Goal: Task Accomplishment & Management: Complete application form

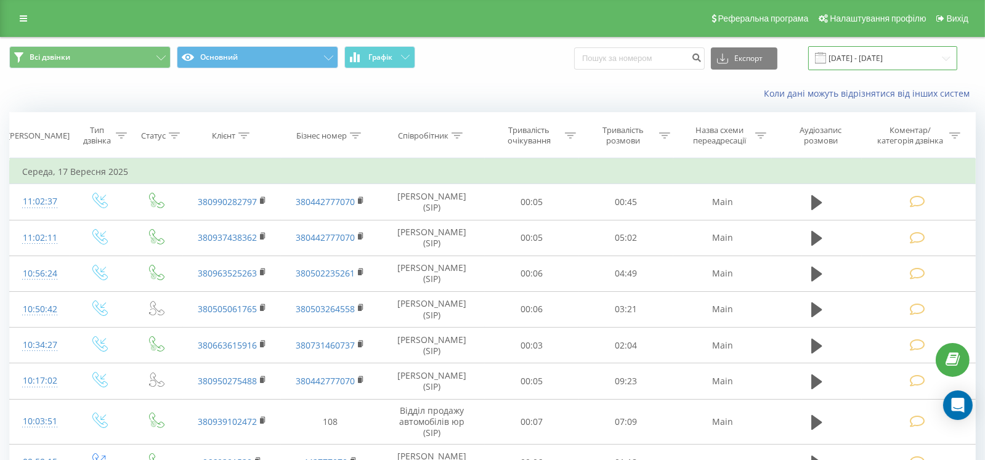
click at [853, 62] on input "11.09.2025 - 17.09.2025" at bounding box center [882, 58] width 149 height 24
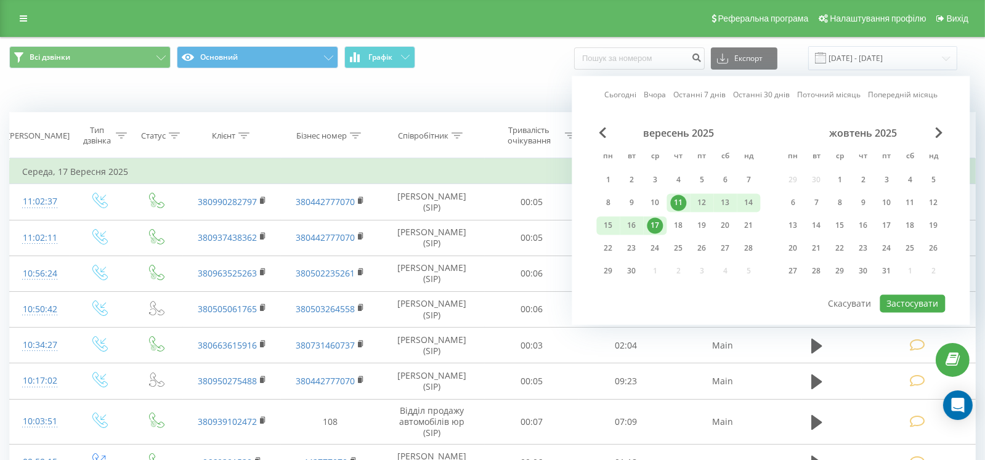
click at [705, 93] on link "Останні 7 днів" at bounding box center [700, 95] width 52 height 12
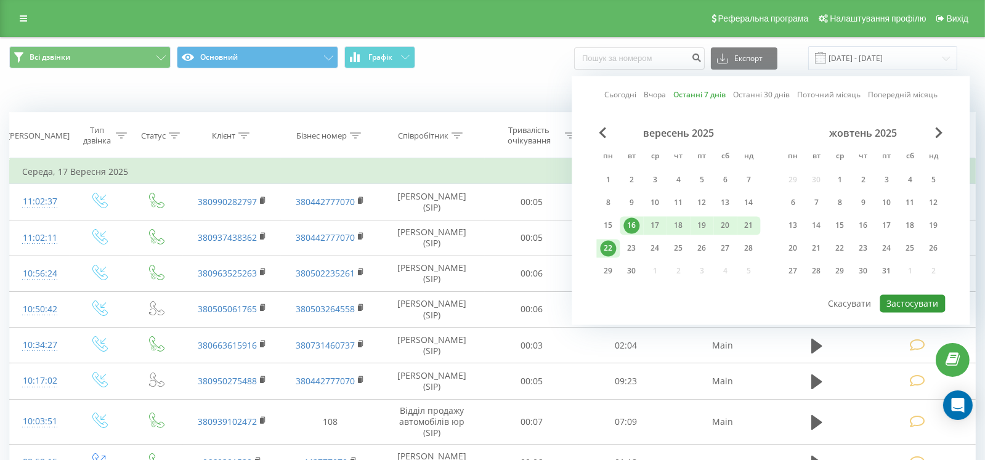
click at [903, 301] on button "Застосувати" at bounding box center [912, 304] width 65 height 18
type input "[DATE] - [DATE]"
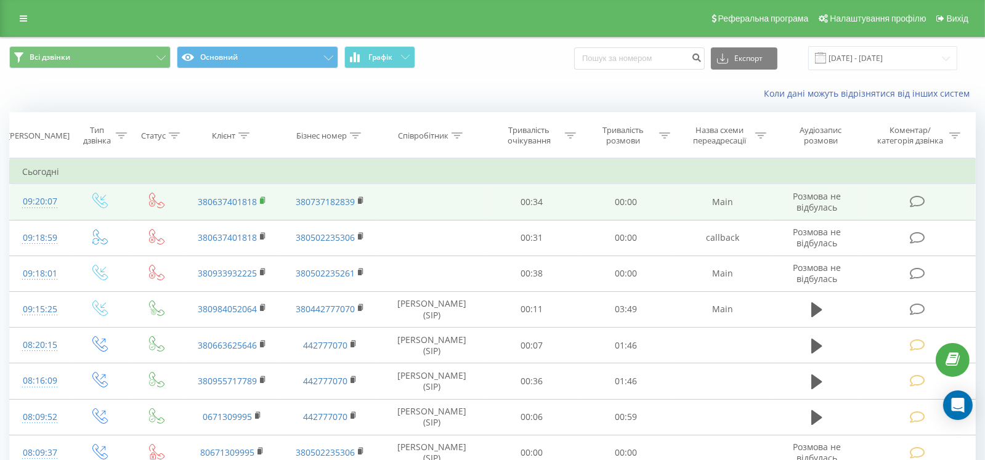
click at [263, 198] on rect at bounding box center [262, 201] width 4 height 6
drag, startPoint x: 927, startPoint y: 201, endPoint x: 911, endPoint y: 202, distance: 16.1
click at [924, 202] on span at bounding box center [918, 201] width 17 height 12
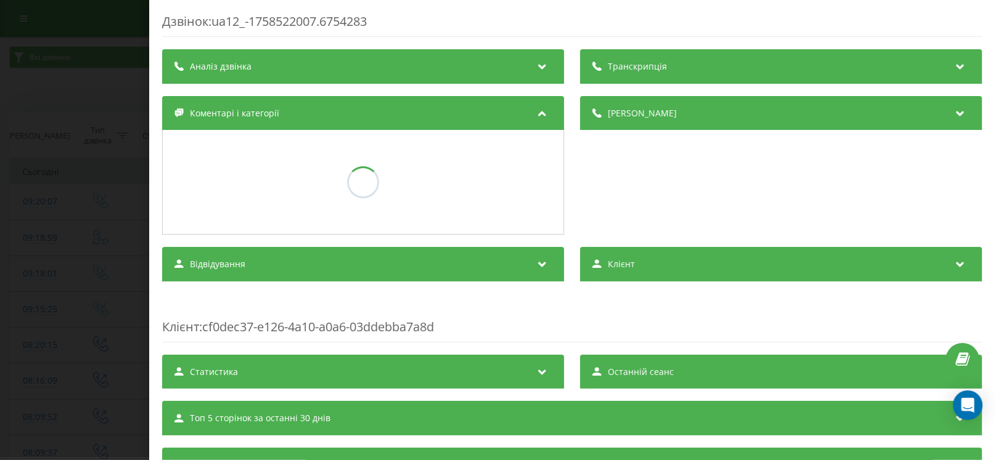
click at [425, 234] on div "Деталі дзвінка Коментарі і категорії" at bounding box center [572, 165] width 820 height 139
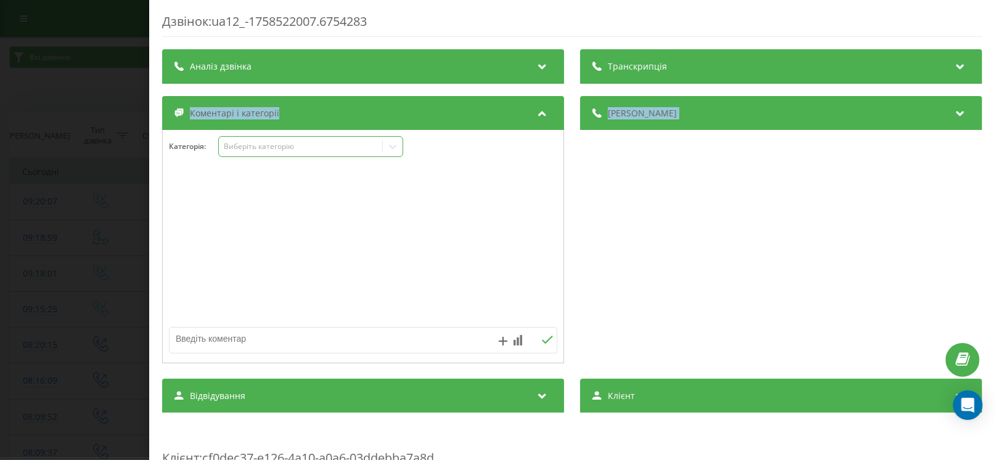
click at [248, 149] on div "Виберіть категорію" at bounding box center [301, 147] width 154 height 10
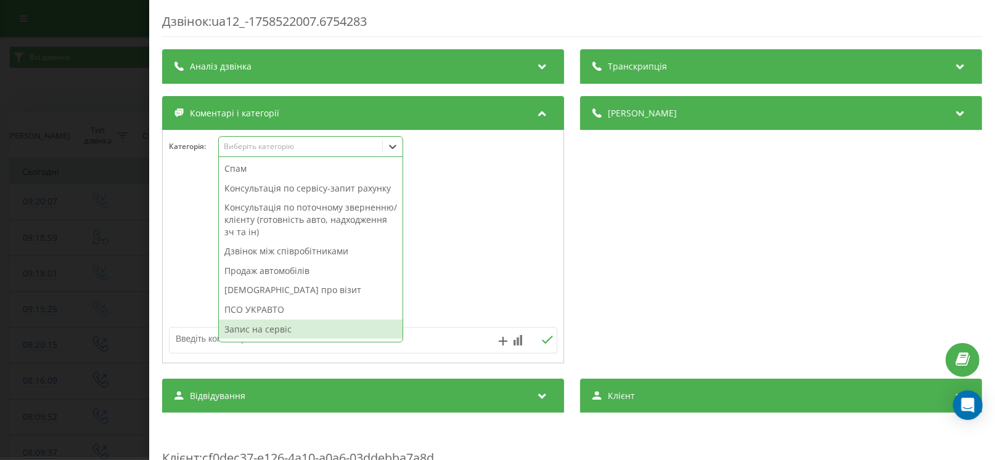
click at [245, 336] on div "Запис на сервіс" at bounding box center [311, 330] width 184 height 20
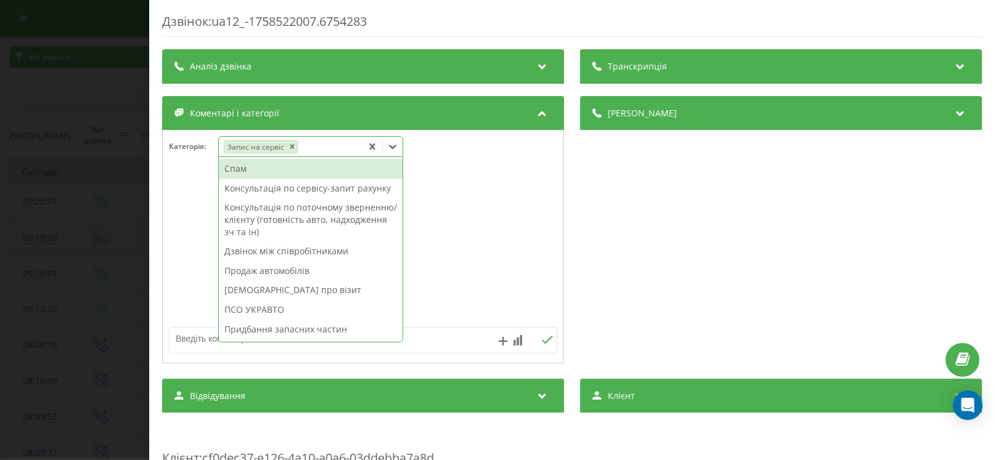
drag, startPoint x: 104, startPoint y: 274, endPoint x: 376, endPoint y: 249, distance: 272.9
click at [116, 274] on div "Дзвінок : ua12_-1758522007.6754283 Транскрипція Для AI-аналізу майбутніх дзвінк…" at bounding box center [497, 230] width 995 height 460
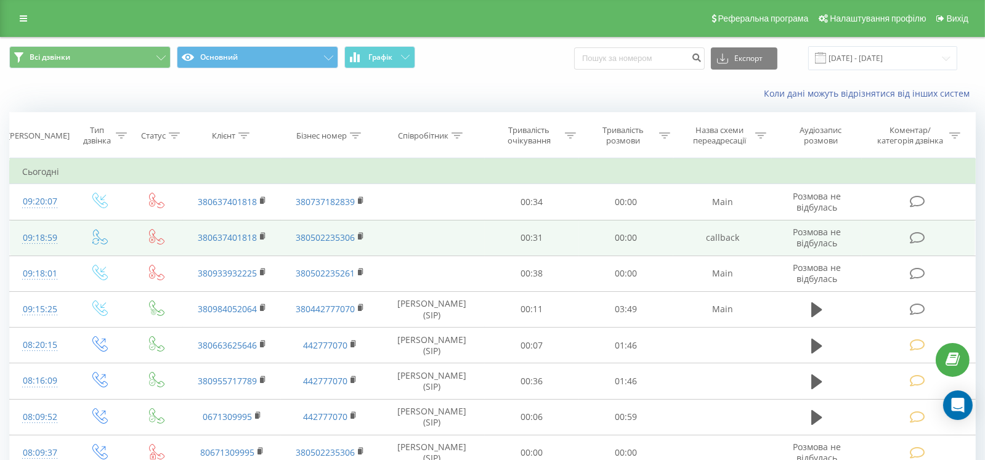
click at [909, 234] on td at bounding box center [918, 238] width 113 height 36
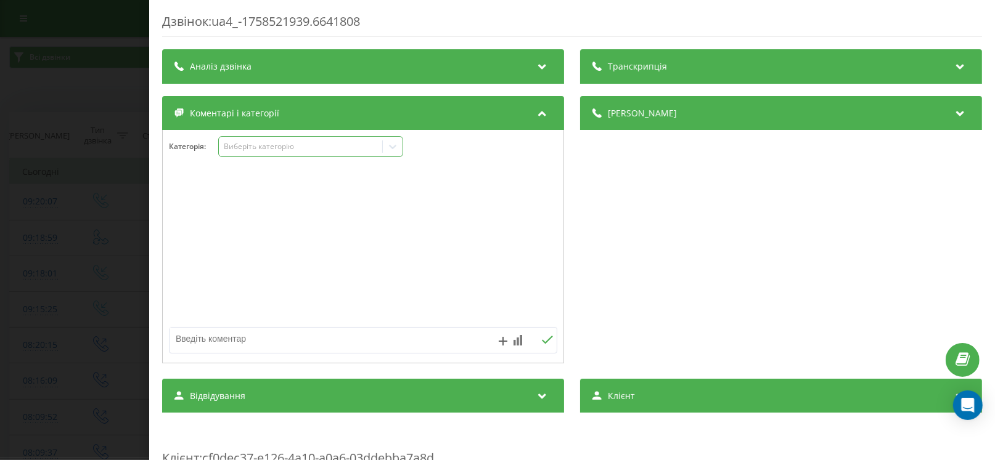
click at [246, 149] on div "Виберіть категорію" at bounding box center [301, 147] width 154 height 10
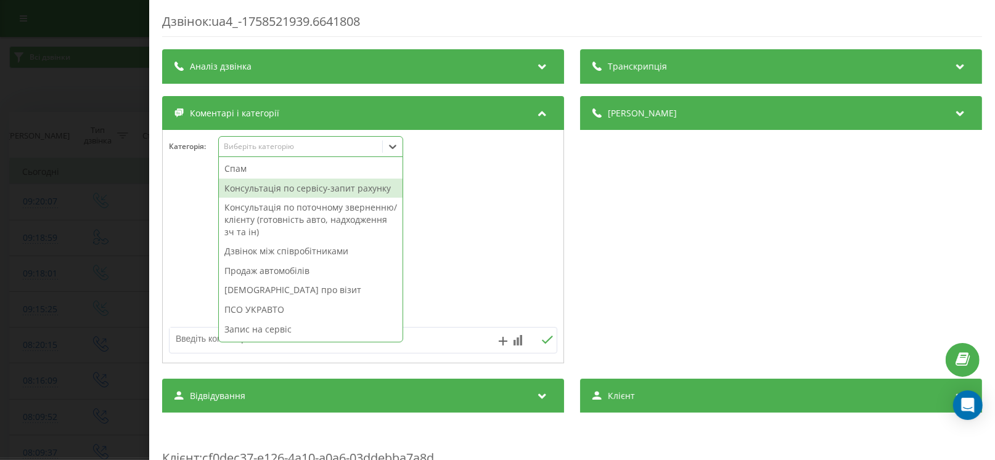
click at [259, 195] on div "Консультація по сервісу-запит рахунку" at bounding box center [311, 189] width 184 height 20
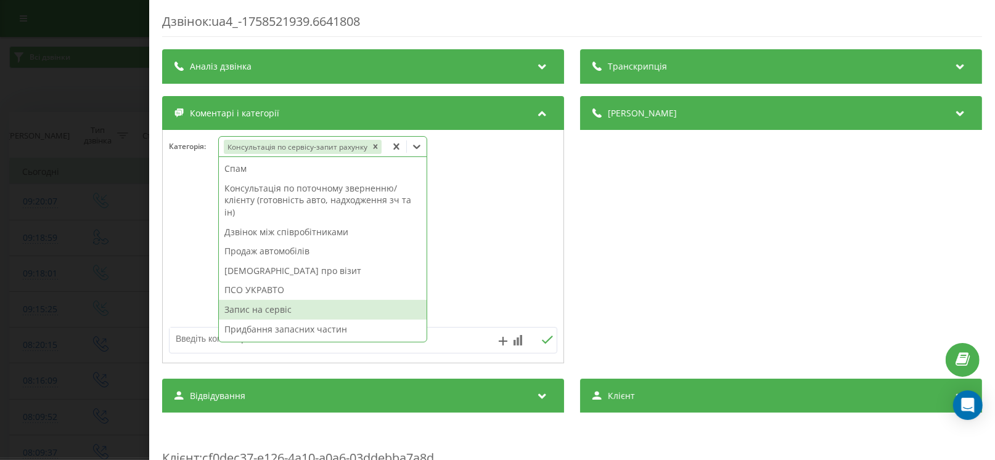
click at [269, 314] on div "Запис на сервіс" at bounding box center [323, 310] width 208 height 20
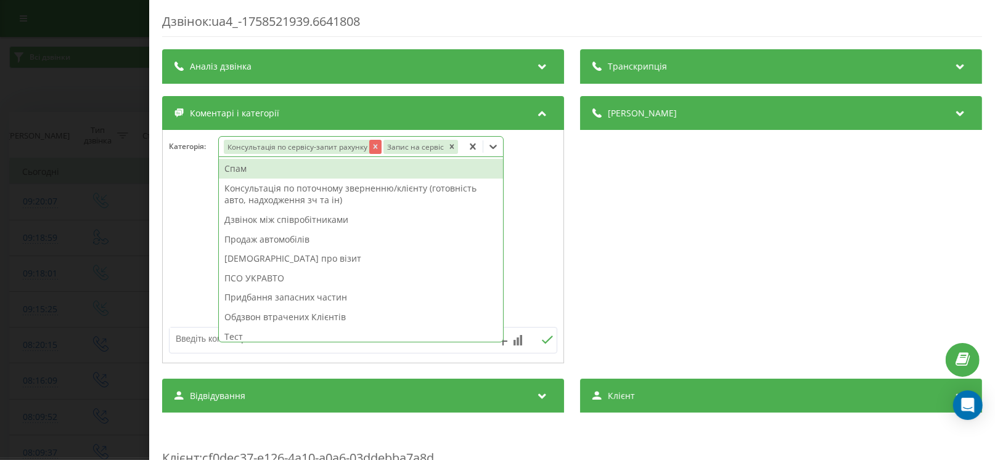
click at [371, 147] on icon "Remove Консультація по сервісу-запит рахунку" at bounding box center [375, 146] width 9 height 9
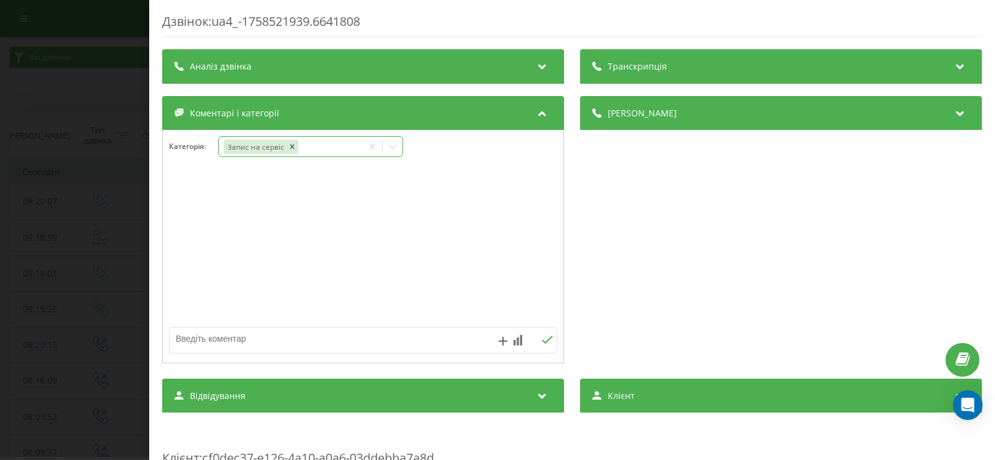
drag, startPoint x: 306, startPoint y: 340, endPoint x: 306, endPoint y: 321, distance: 19.1
click at [306, 339] on textarea at bounding box center [323, 339] width 309 height 22
paste textarea "24.09.2025"
type textarea "запис 24.09.2025"
click at [113, 288] on div "Дзвінок : ua4_-1758521939.6641808 Транскрипція Для AI-аналізу майбутніх дзвінкі…" at bounding box center [497, 230] width 995 height 460
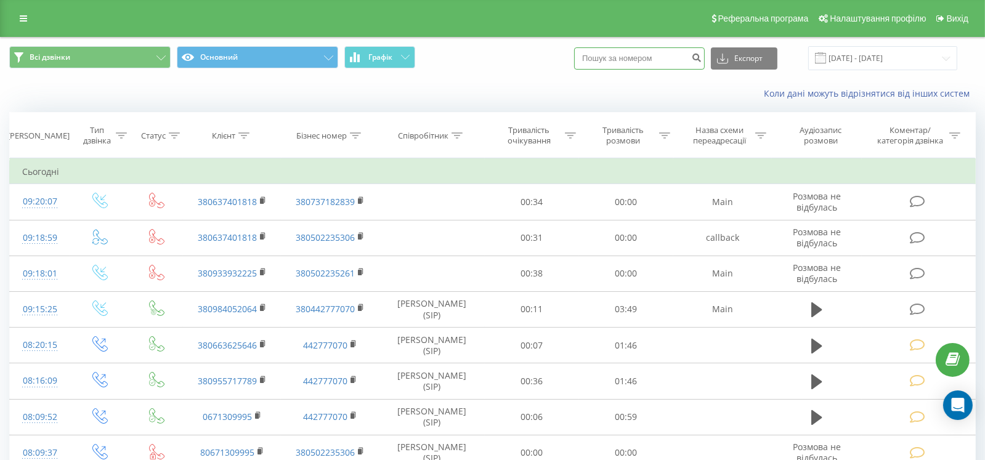
click at [664, 63] on input at bounding box center [639, 58] width 131 height 22
paste input "380956802934"
type input "380956802934"
click at [702, 54] on icon "submit" at bounding box center [696, 55] width 10 height 7
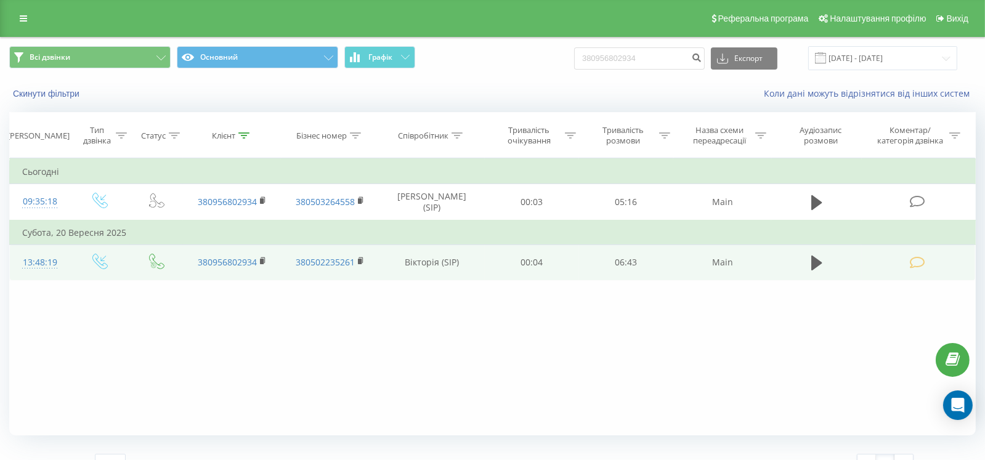
click at [922, 259] on icon at bounding box center [917, 262] width 15 height 13
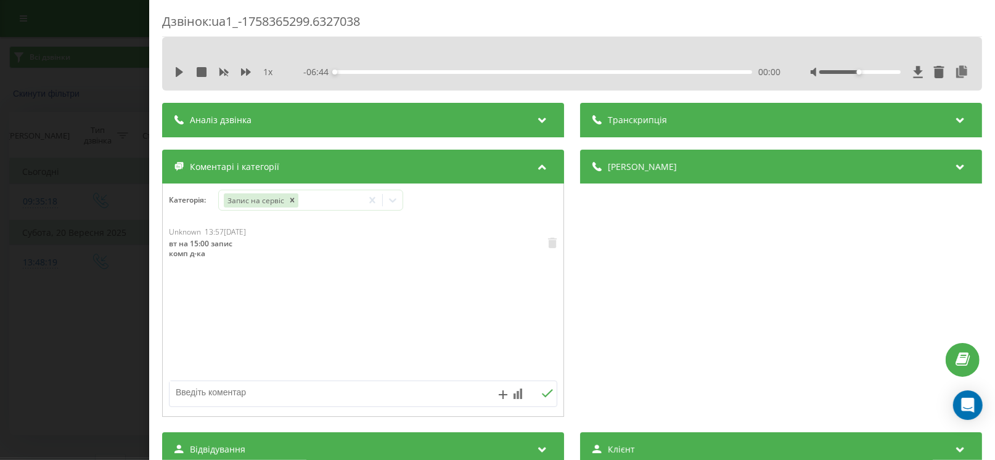
click at [72, 264] on div "Дзвінок : ua1_-1758365299.6327038 1 x - 06:44 00:00 00:00 Транскрипція Для AI-а…" at bounding box center [497, 230] width 995 height 460
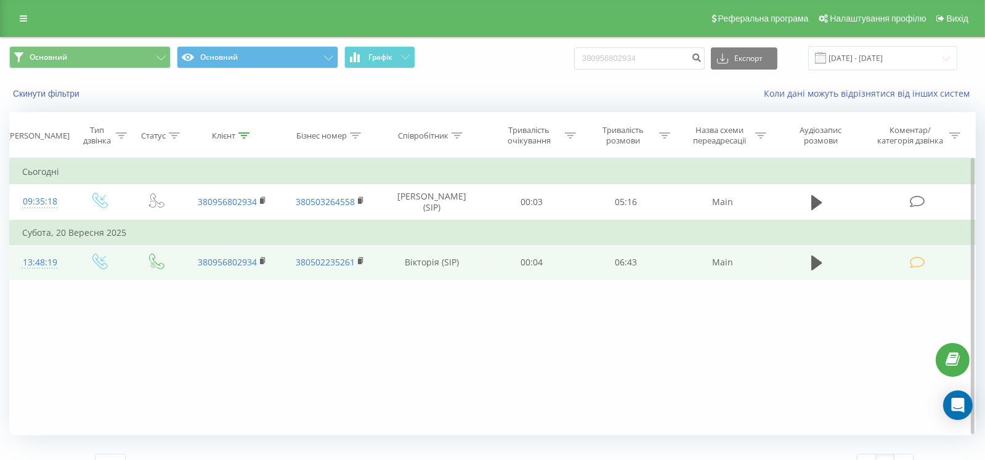
click at [907, 258] on td at bounding box center [918, 263] width 113 height 36
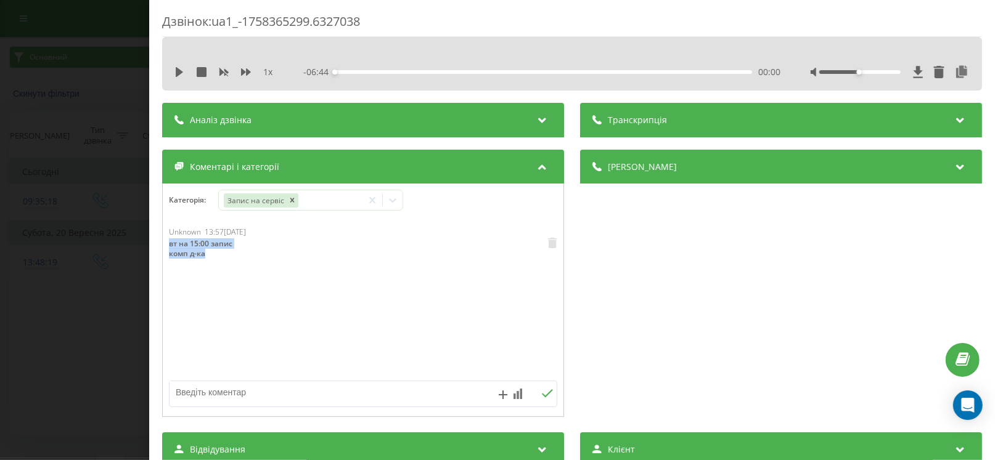
drag, startPoint x: 194, startPoint y: 256, endPoint x: 166, endPoint y: 245, distance: 30.4
click at [166, 245] on div "Unknown 13:57, 20 Вересня 2025 вт на 15:00 запис комп д-ка" at bounding box center [363, 301] width 401 height 148
copy div "вт на 15:00 запис комп д-ка"
click at [96, 279] on div "Дзвінок : ua1_-1758365299.6327038 1 x - 06:44 00:00 00:00 Транскрипція Для AI-а…" at bounding box center [497, 230] width 995 height 460
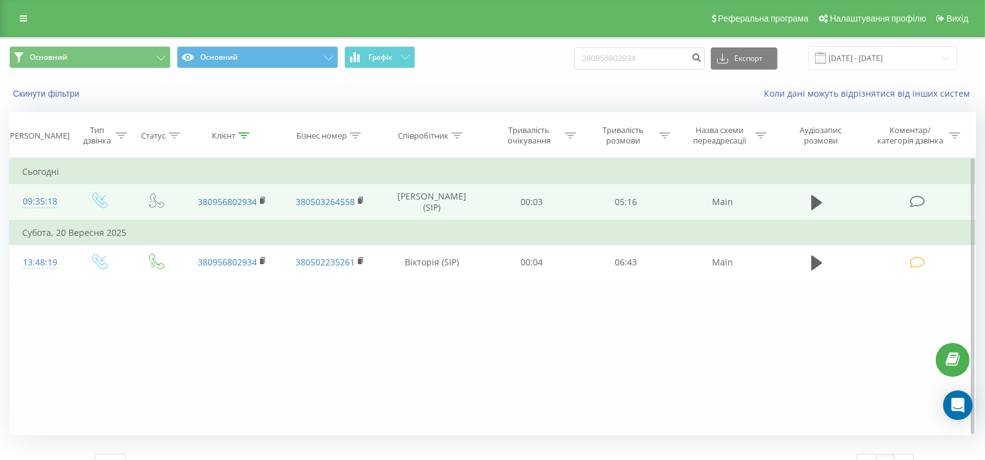
click at [916, 208] on td at bounding box center [918, 202] width 113 height 36
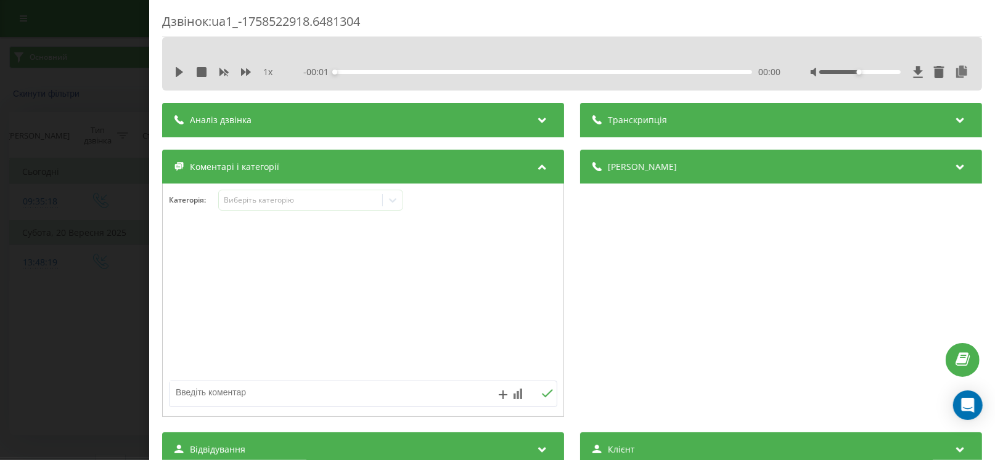
drag, startPoint x: 222, startPoint y: 388, endPoint x: 221, endPoint y: 373, distance: 14.2
click at [221, 388] on textarea at bounding box center [323, 392] width 309 height 22
paste textarea "вт на 15:00 запис комп д-ка"
click at [250, 204] on div "Виберіть категорію" at bounding box center [301, 200] width 154 height 10
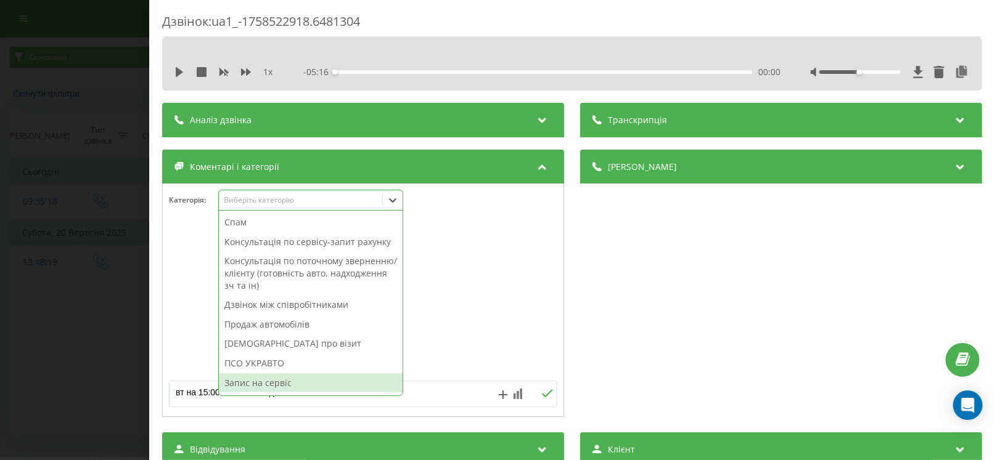
click at [246, 382] on div "Запис на сервіс" at bounding box center [311, 383] width 184 height 20
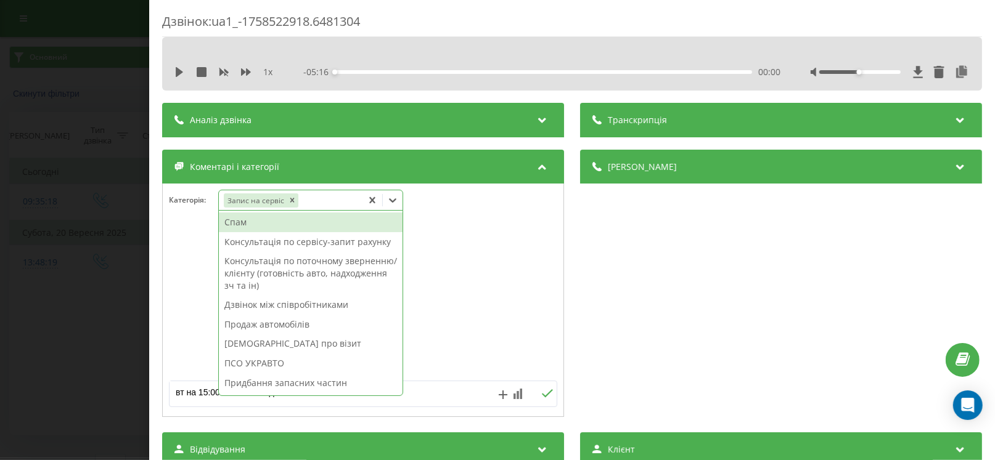
click at [169, 351] on div at bounding box center [363, 301] width 401 height 148
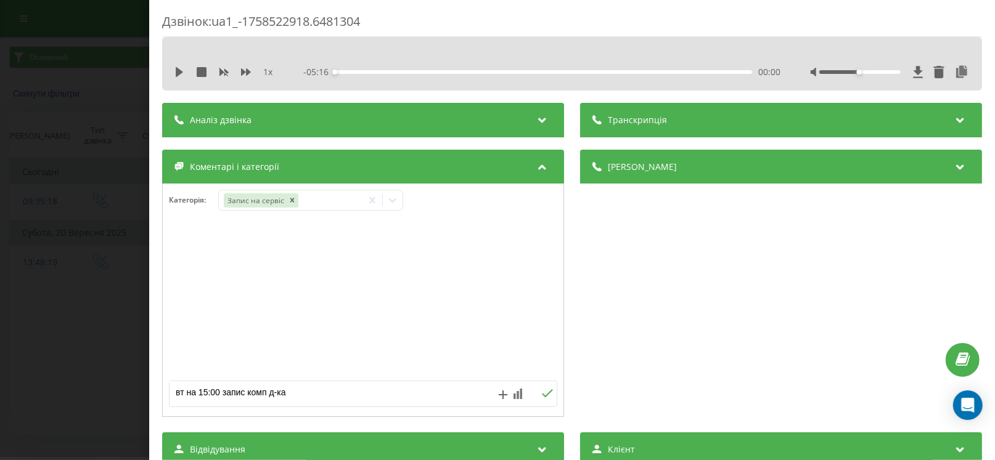
click at [304, 394] on textarea "вт на 15:00 запис комп д-ка" at bounding box center [323, 392] width 309 height 22
drag, startPoint x: 301, startPoint y: 394, endPoint x: 293, endPoint y: 399, distance: 9.1
click at [293, 399] on textarea "вт на 15:00 запис комп д-ка" at bounding box center [323, 392] width 309 height 22
click at [325, 395] on textarea "вт на 15:00 запис комп д-ка. сценіе" at bounding box center [323, 392] width 309 height 22
type textarea "вт на 15:00 запис комп д-ка. сценік, перенос запису на24/09/25 на 13:00"
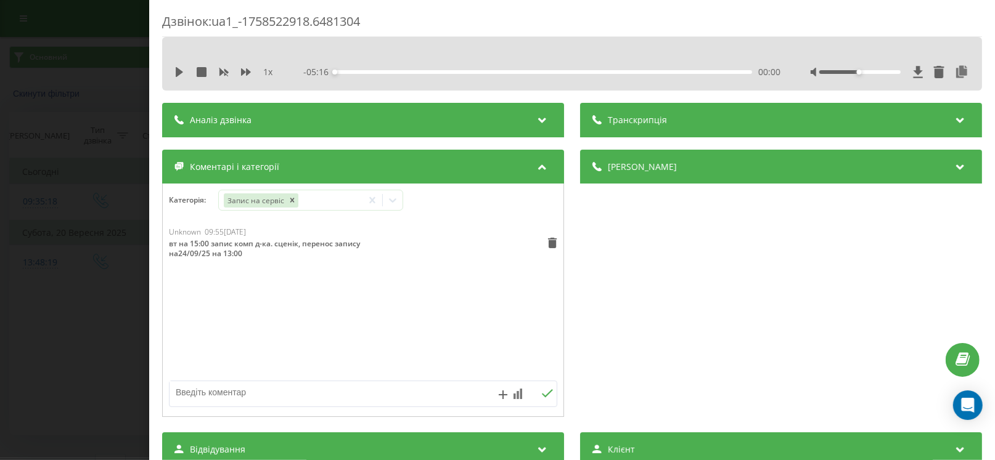
click at [0, 209] on div "Дзвінок : ua1_-1758522918.6481304 1 x - 05:16 00:00 00:00 Транскрипція Для AI-а…" at bounding box center [497, 230] width 995 height 460
click at [31, 212] on div "Дзвінок : ua1_-1758522918.6481304 1 x - 00:01 00:00 00:00 Транскрипція Для AI-а…" at bounding box center [497, 230] width 995 height 460
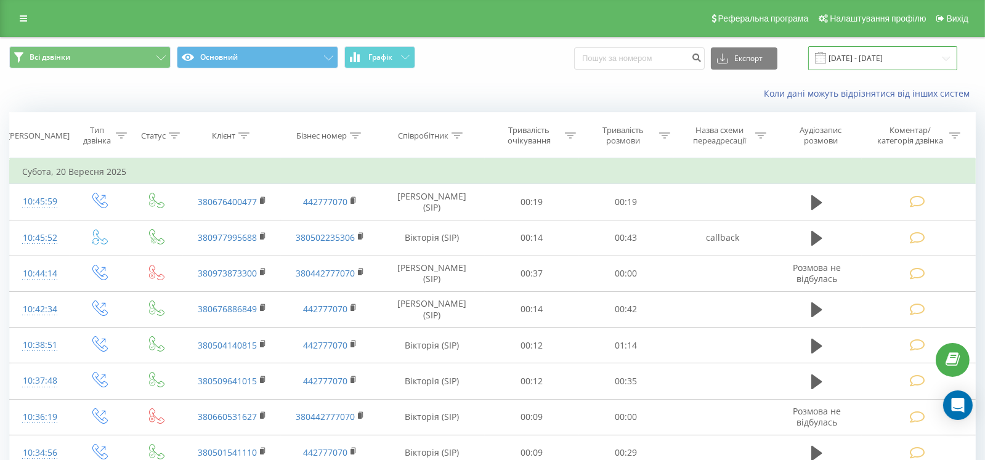
click at [852, 64] on input "[DATE] - [DATE]" at bounding box center [882, 58] width 149 height 24
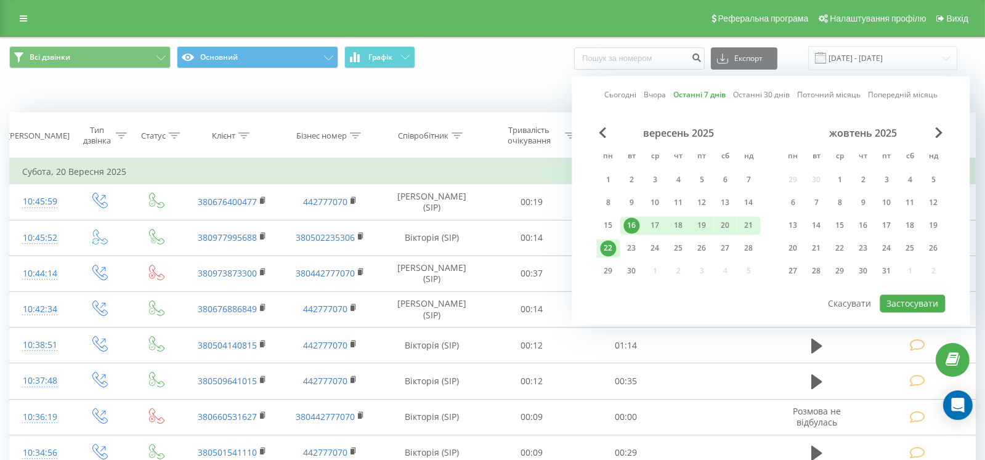
click at [706, 94] on link "Останні 7 днів" at bounding box center [700, 95] width 52 height 12
click at [905, 302] on button "Застосувати" at bounding box center [912, 304] width 65 height 18
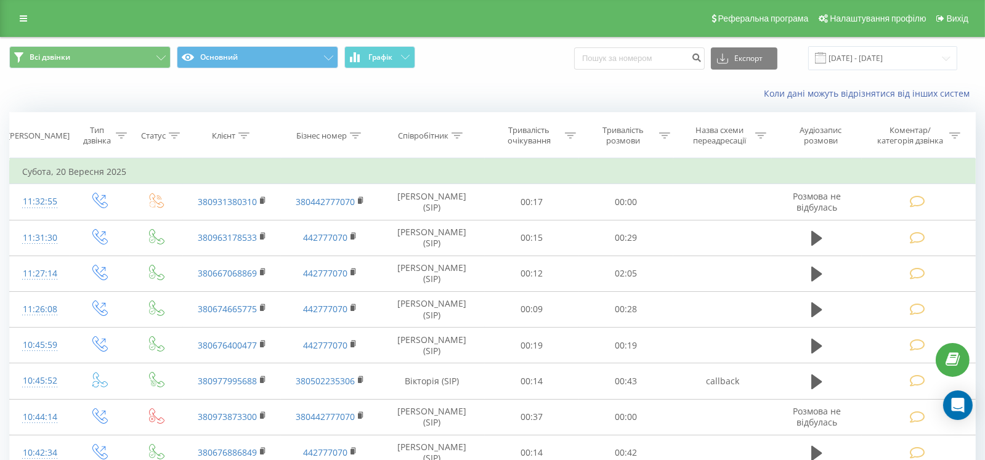
click at [455, 84] on div "Коли дані можуть відрізнятися вiд інших систем" at bounding box center [493, 94] width 984 height 30
drag, startPoint x: 514, startPoint y: 74, endPoint x: 521, endPoint y: 72, distance: 7.0
click at [515, 74] on div "Всі дзвінки Основний Графік Експорт .csv .xls .xlsx [DATE] - [DATE]" at bounding box center [493, 58] width 984 height 41
click at [857, 60] on input "[DATE] - [DATE]" at bounding box center [882, 58] width 149 height 24
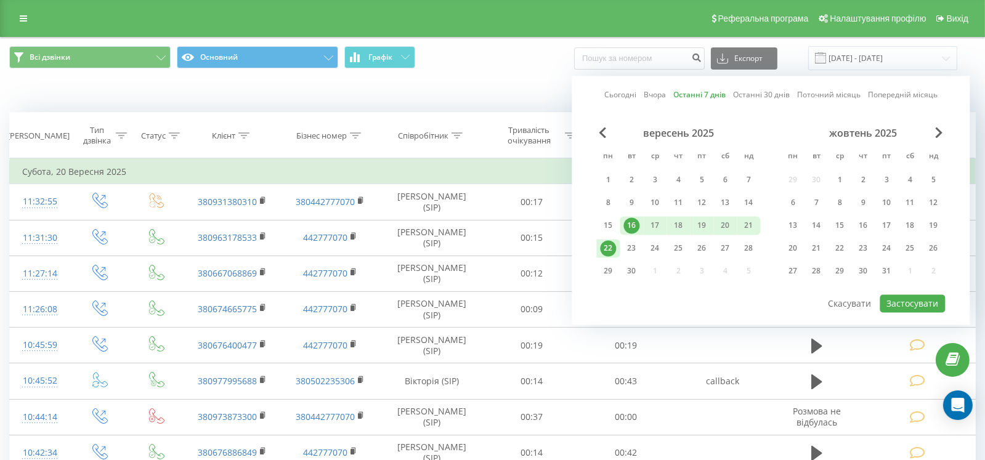
click at [699, 96] on link "Останні 7 днів" at bounding box center [700, 95] width 52 height 12
click at [895, 290] on div "вересень 2025 пн вт ср чт пт сб нд 1 2 3 4 5 6 7 8 9 10 11 12 13 14 15 16 17 18…" at bounding box center [771, 210] width 349 height 166
click at [900, 295] on button "Застосувати" at bounding box center [912, 304] width 65 height 18
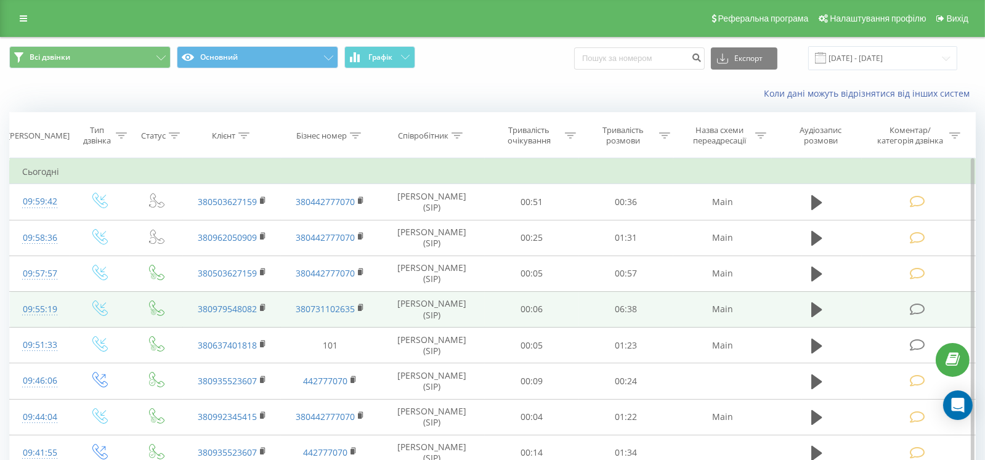
click at [918, 314] on icon at bounding box center [917, 309] width 15 height 13
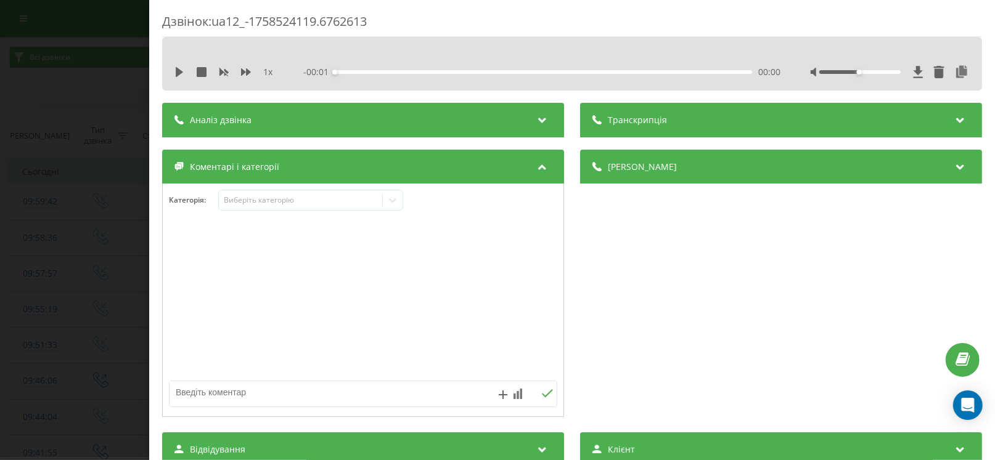
click at [226, 370] on div at bounding box center [363, 301] width 401 height 148
click at [224, 399] on textarea at bounding box center [323, 392] width 309 height 22
paste textarea "23.09.2025"
paste textarea "14:00:00"
paste textarea "ARKANA Zen MY21 1,6 (114 hp) CVT 4x2 Білий лід № КА7011ОО VIN Y9ZRJC2C168703102"
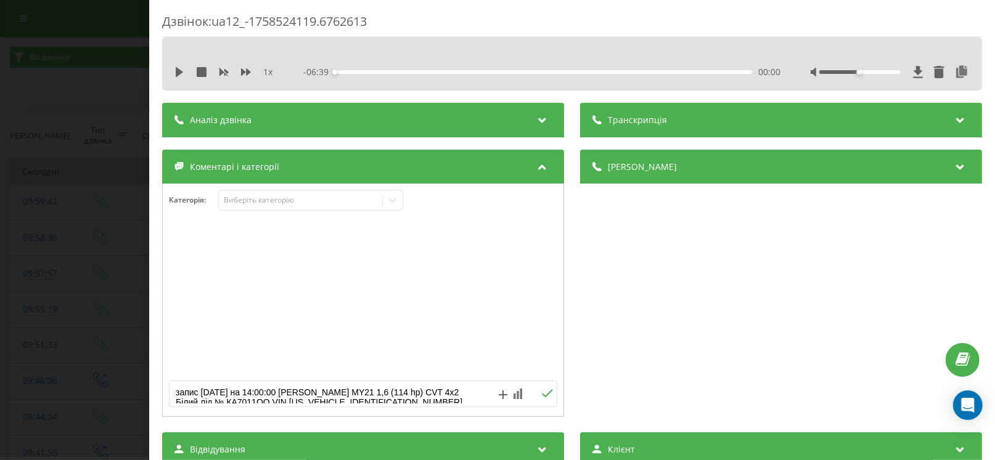
scroll to position [3, 0]
paste textarea "пробіг 24000км. ТО-3 (глянути, наче щось з коробкою, трохи смикаєтиься авто + н…"
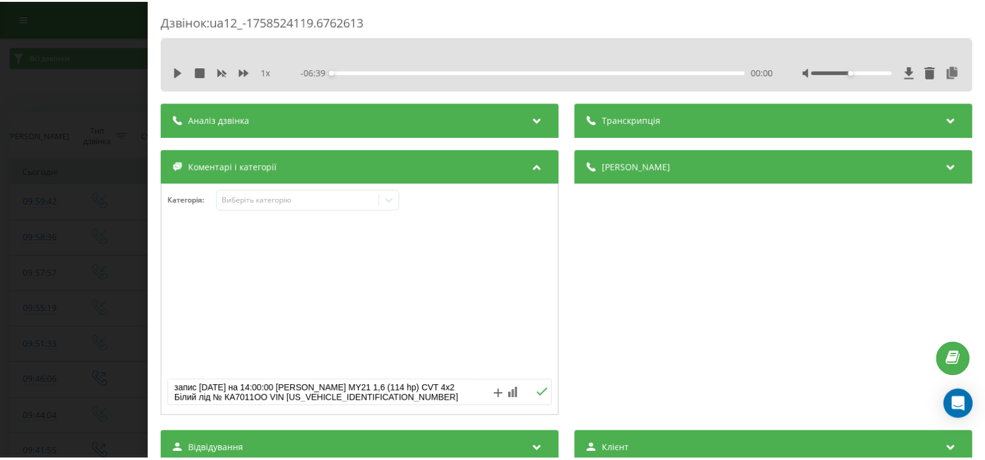
scroll to position [23, 0]
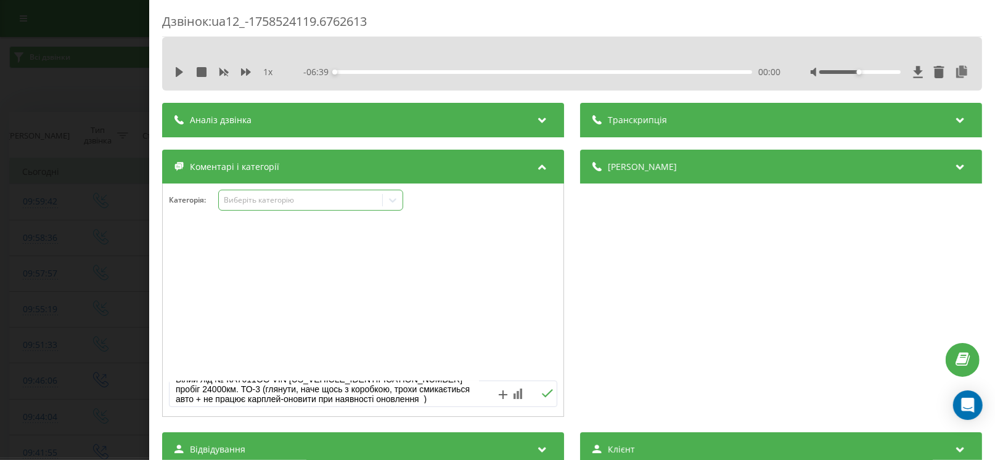
type textarea "запис 23.09.2025 на 14:00:00 ARKANA Zen MY21 1,6 (114 hp) CVT 4x2 Білий лід № К…"
click at [303, 203] on div "Виберіть категорію" at bounding box center [301, 200] width 154 height 10
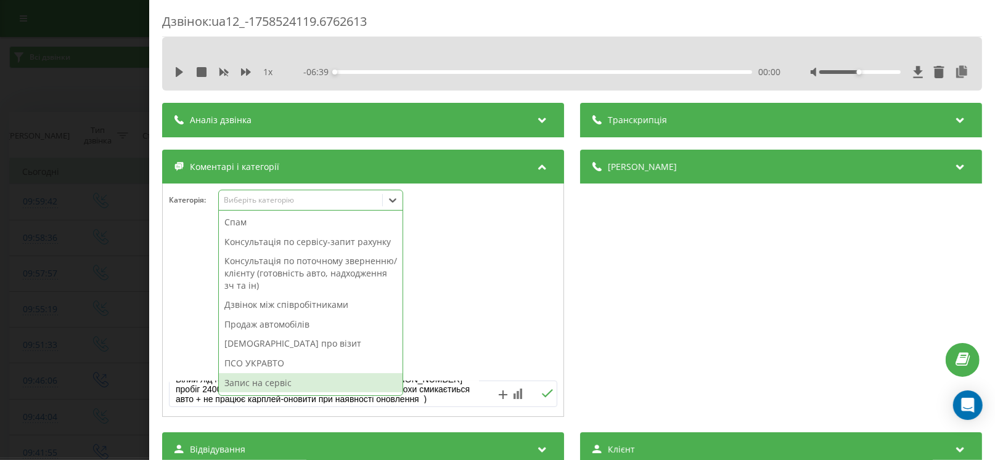
click at [288, 387] on div "Запис на сервіс" at bounding box center [311, 383] width 184 height 20
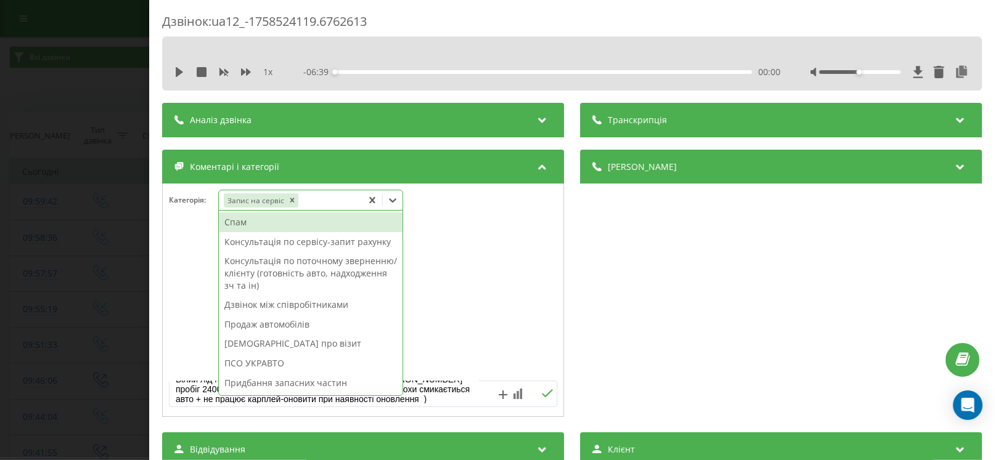
click at [545, 397] on button at bounding box center [546, 394] width 19 height 10
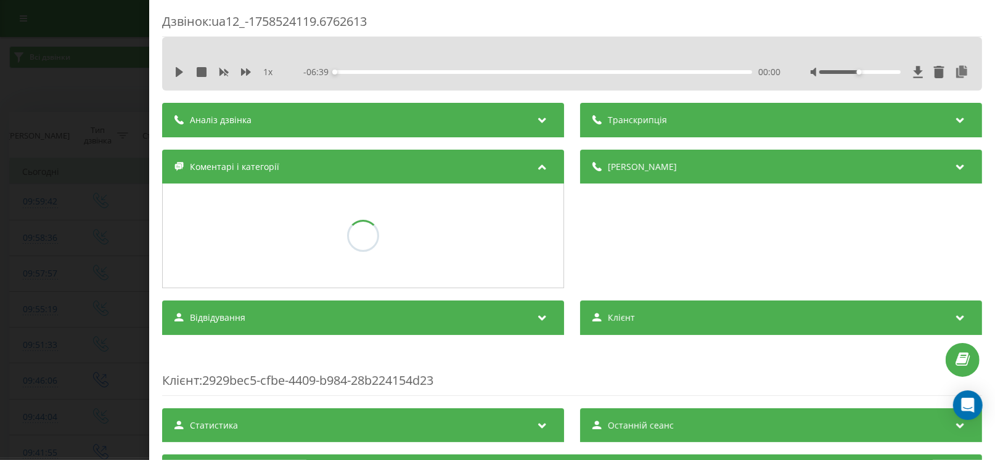
click at [38, 256] on div "Дзвінок : ua12_-1758524119.6762613 1 x - 06:39 00:00 00:00 Транскрипція Для AI-…" at bounding box center [497, 230] width 995 height 460
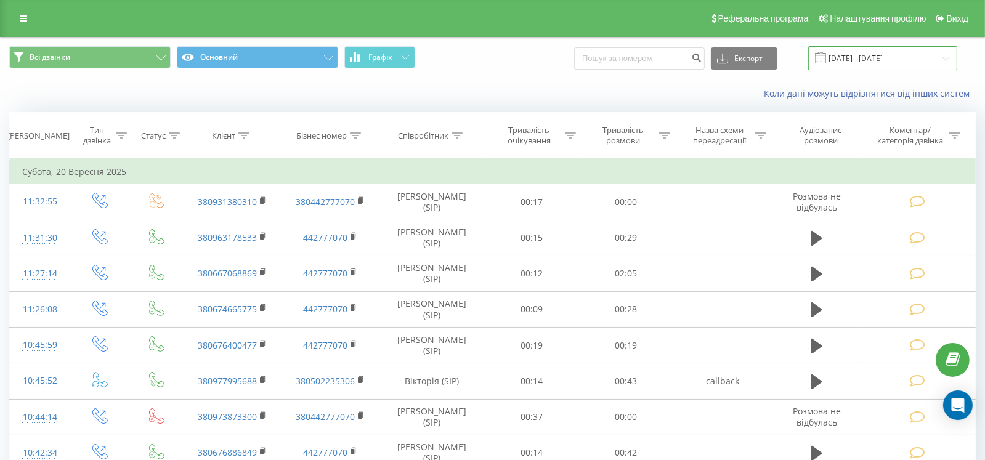
click at [847, 68] on input "[DATE] - [DATE]" at bounding box center [882, 58] width 149 height 24
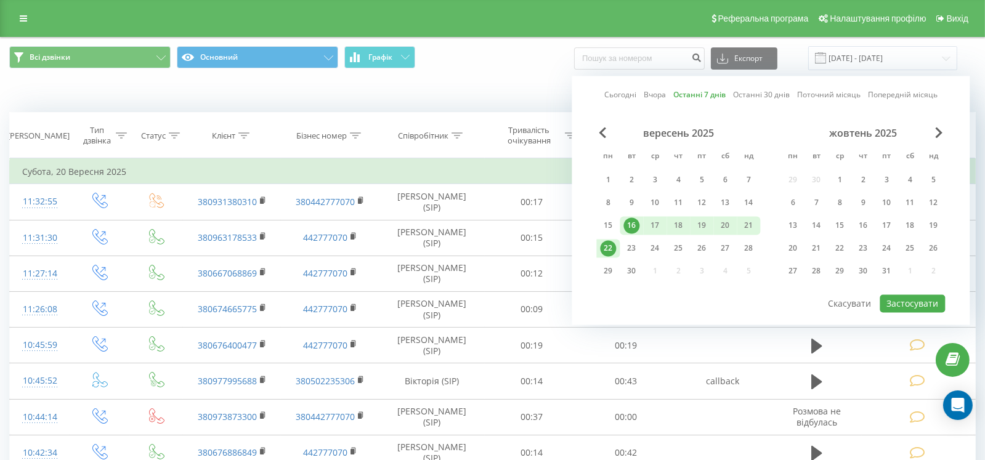
drag, startPoint x: 712, startPoint y: 103, endPoint x: 762, endPoint y: 132, distance: 58.0
click at [712, 104] on div "Сьогодні Вчора Останні 7 днів Останні 30 днів Поточний місяць Попередній місяць…" at bounding box center [771, 200] width 398 height 249
drag, startPoint x: 770, startPoint y: 94, endPoint x: 771, endPoint y: 100, distance: 6.9
click at [770, 94] on link "Останні 30 днів" at bounding box center [761, 95] width 57 height 12
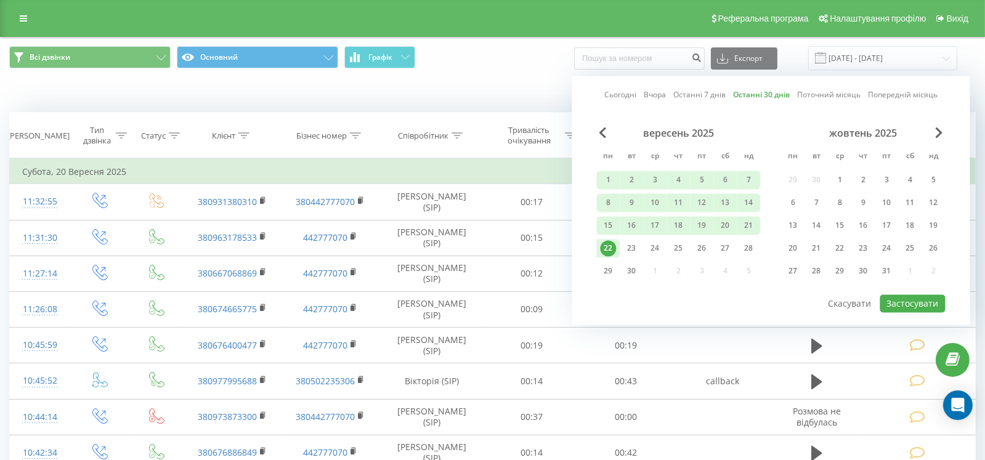
click at [706, 95] on link "Останні 7 днів" at bounding box center [700, 95] width 52 height 12
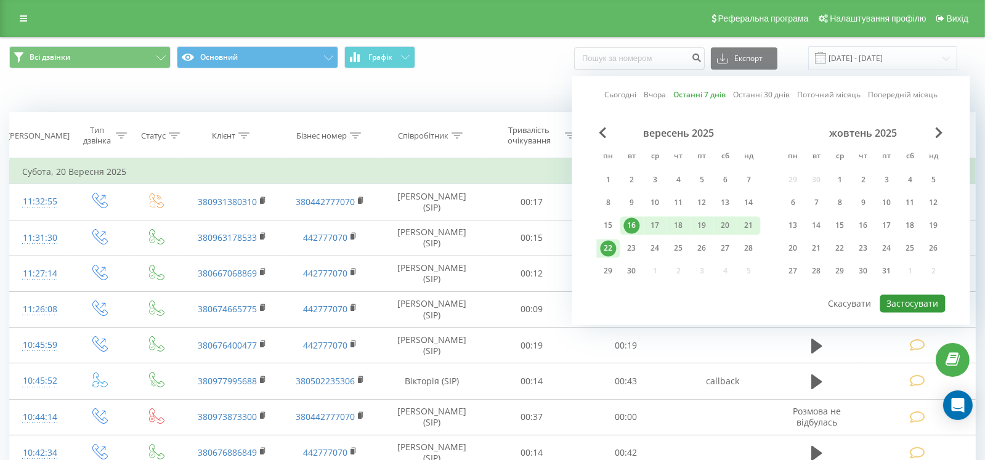
click at [900, 301] on button "Застосувати" at bounding box center [912, 304] width 65 height 18
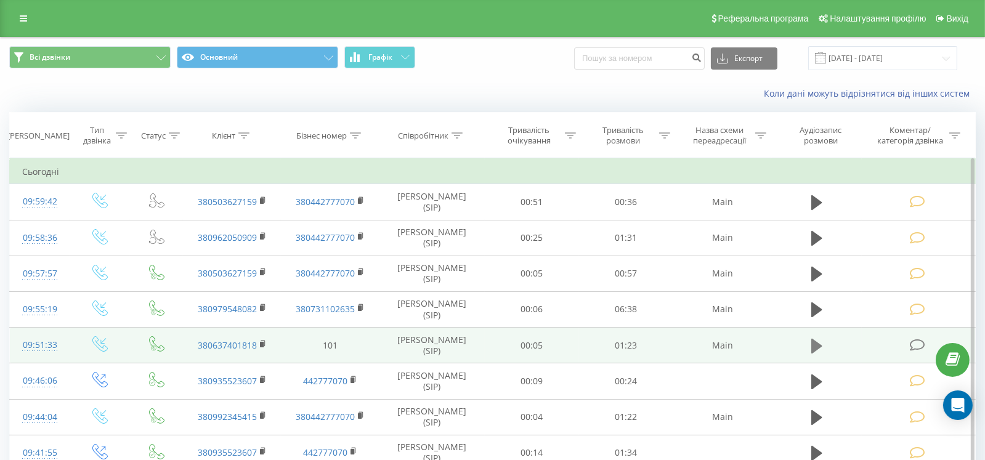
click at [813, 343] on icon at bounding box center [817, 345] width 11 height 15
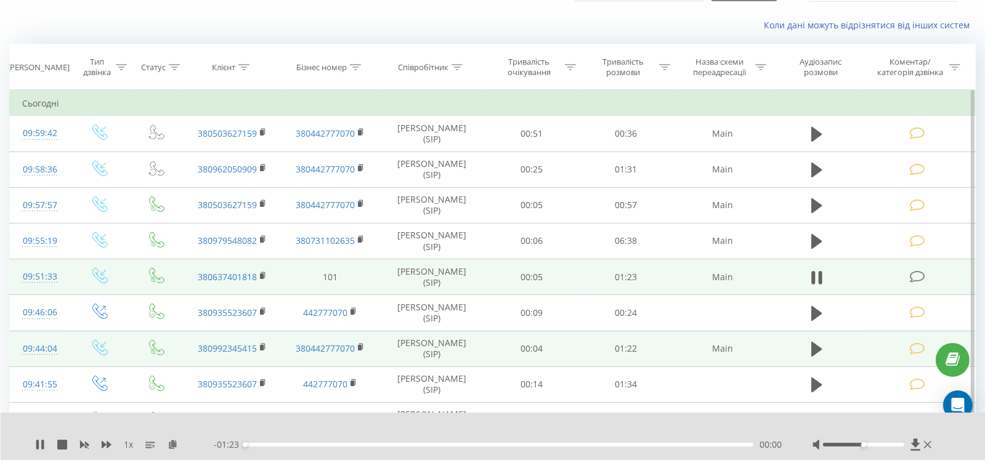
scroll to position [123, 0]
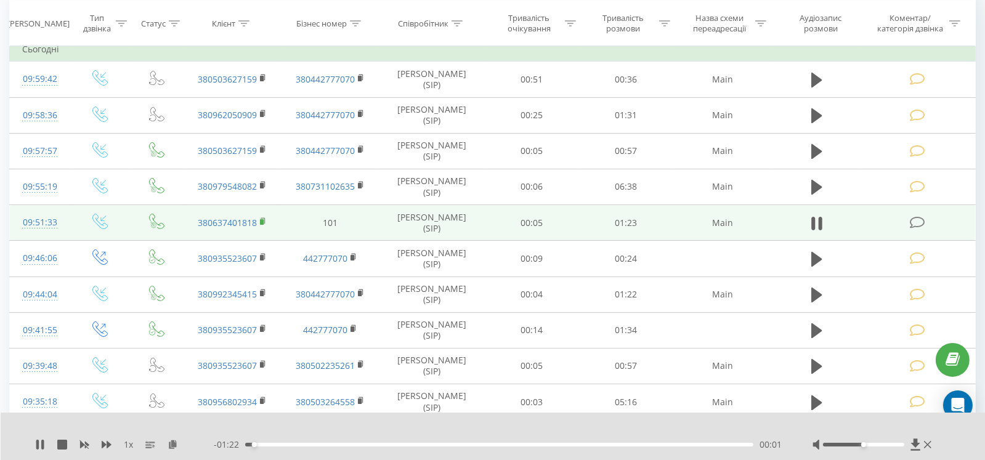
click at [263, 221] on rect at bounding box center [262, 222] width 4 height 6
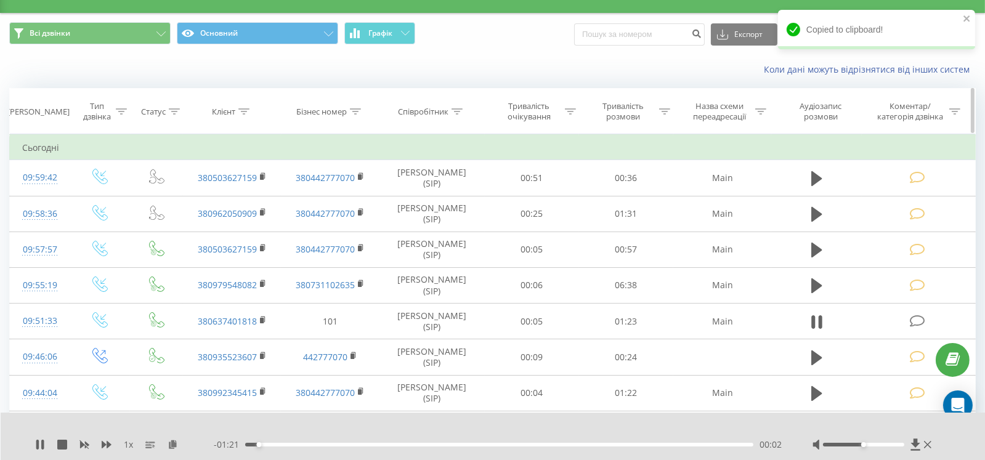
scroll to position [0, 0]
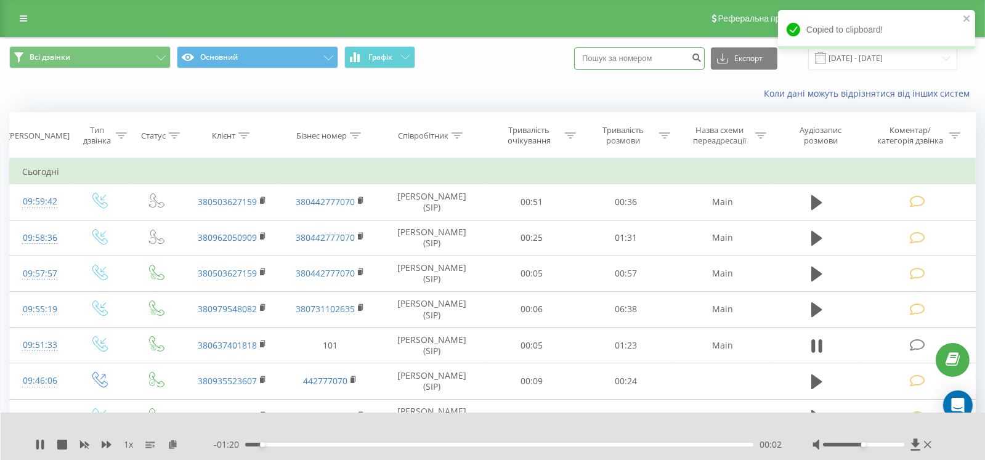
paste input "380637401818"
click at [605, 62] on input at bounding box center [639, 58] width 131 height 22
type input "380637401818"
click at [702, 55] on icon "submit" at bounding box center [696, 55] width 10 height 7
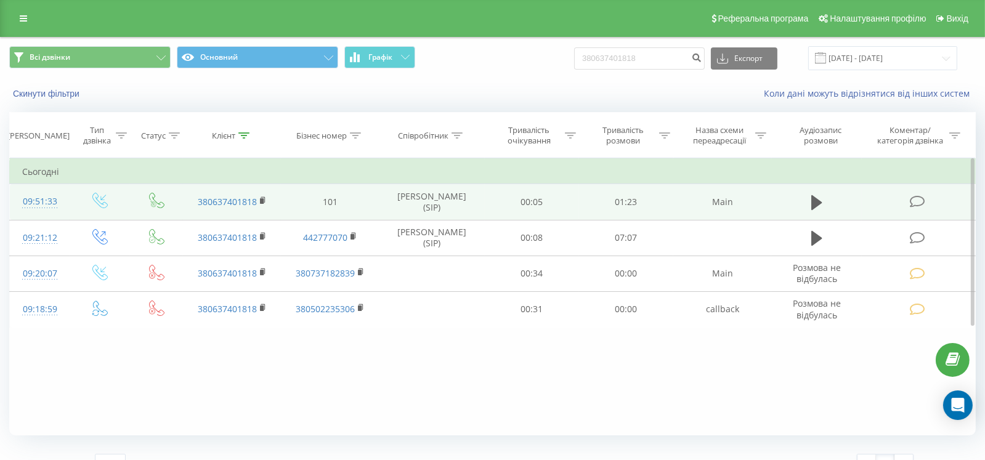
click at [915, 201] on icon at bounding box center [917, 201] width 15 height 13
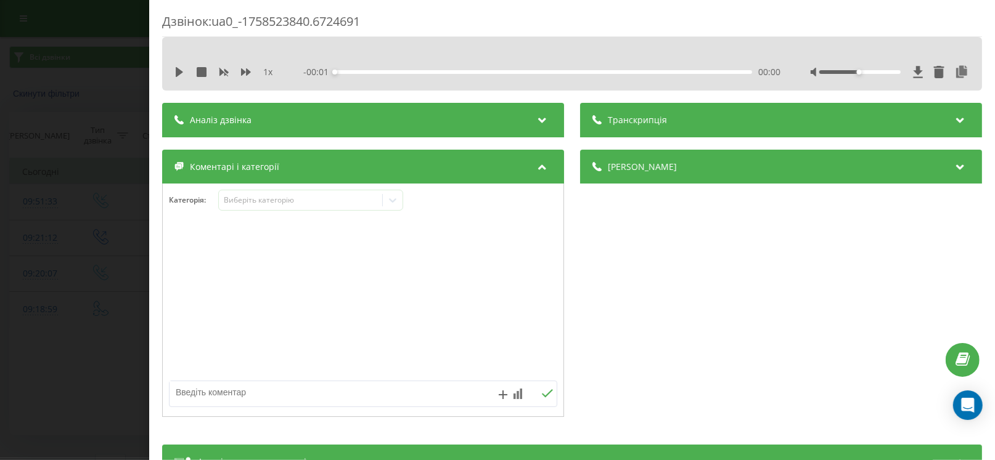
click at [252, 393] on textarea at bounding box center [323, 392] width 309 height 22
paste textarea "23.09.2025"
paste textarea "Сандеро степвей 2021р КА8360ЕК"
paste textarea "пробіг 90 000км. ТО-90 , "Перший заїзд" для фізичних осіб"
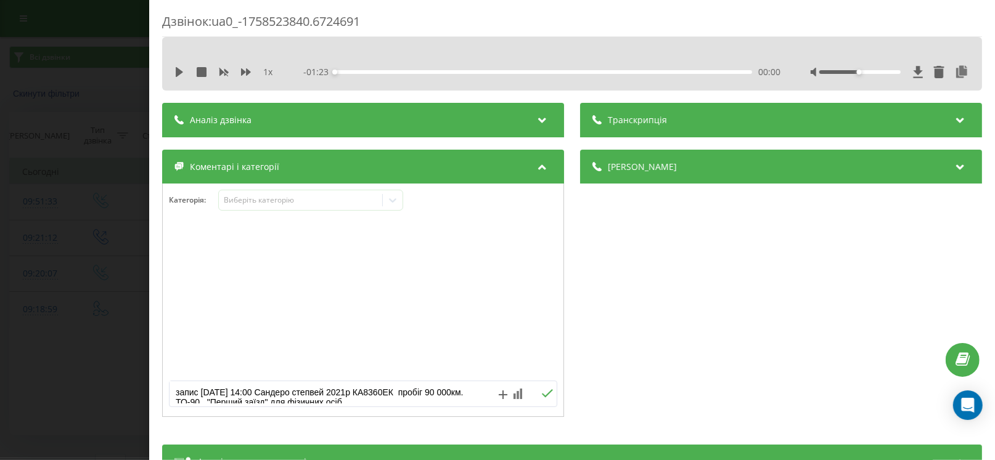
scroll to position [3, 0]
type textarea "запис 23.09.2025 на 14:00 Сандеро степвей 2021р КА8360ЕК пробіг 90 000км. ТО-90…"
click at [336, 204] on div "Виберіть категорію" at bounding box center [301, 200] width 154 height 10
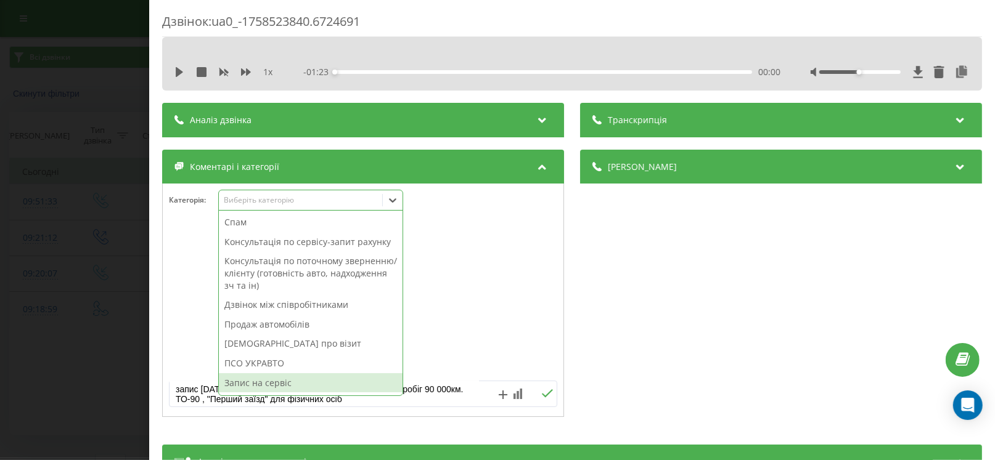
click at [302, 380] on div "Запис на сервіс" at bounding box center [311, 383] width 184 height 20
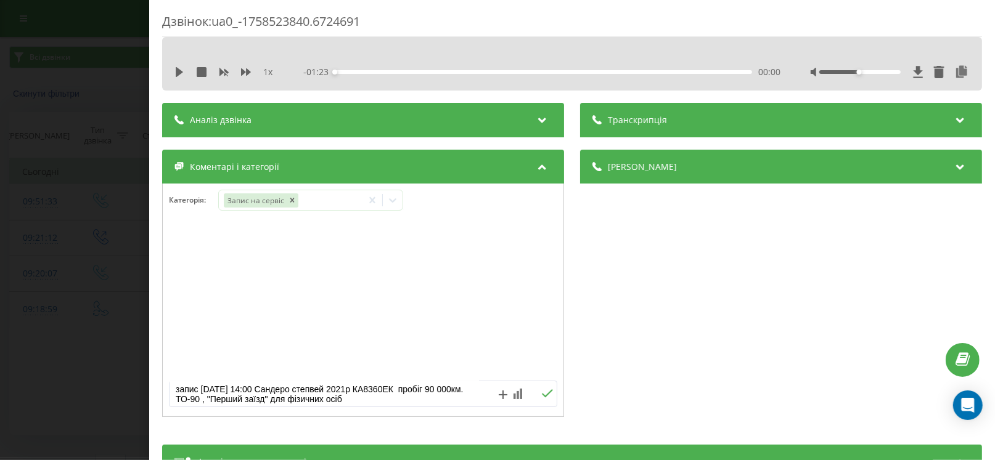
drag, startPoint x: 393, startPoint y: 402, endPoint x: 224, endPoint y: 379, distance: 170.5
click at [224, 379] on div "запис 23.09.2025 на 14:00 Сандеро степвей 2021р КА8360ЕК пробіг 90 000км. ТО-90…" at bounding box center [363, 320] width 401 height 187
click at [544, 393] on icon at bounding box center [547, 393] width 11 height 8
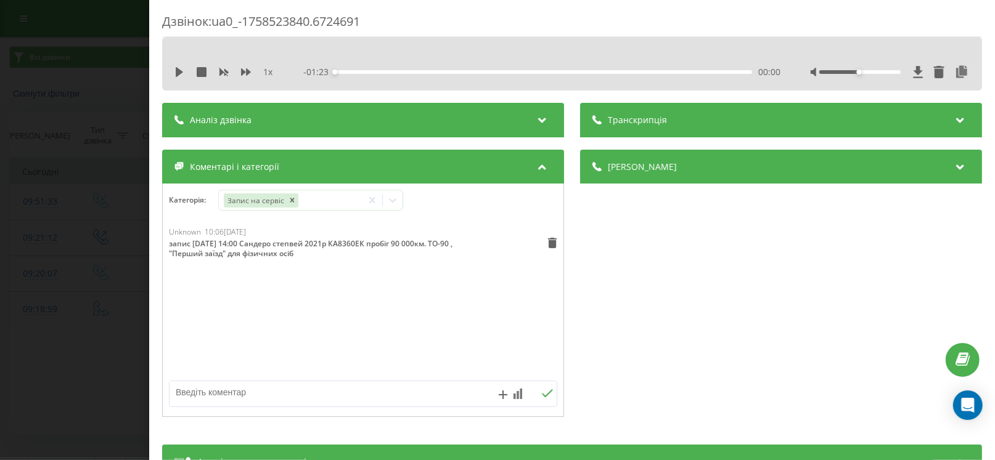
click at [53, 358] on div "Дзвінок : ua0_-1758523840.6724691 1 x - 01:23 00:00 00:00 Транскрипція Для AI-а…" at bounding box center [497, 230] width 995 height 460
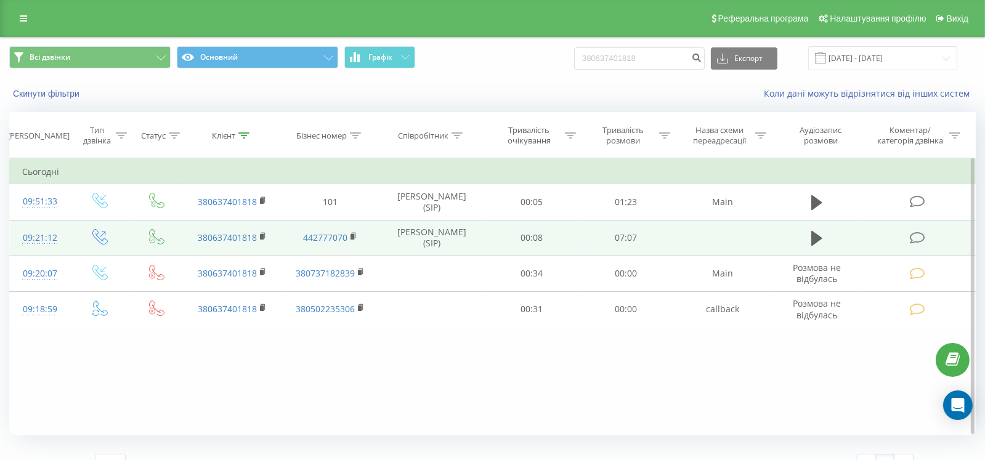
click at [927, 230] on td at bounding box center [918, 238] width 113 height 36
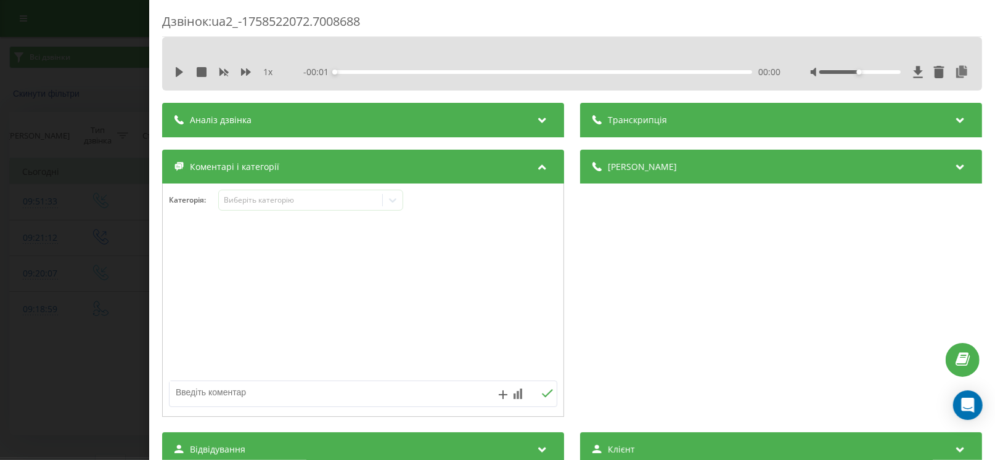
drag, startPoint x: 268, startPoint y: 388, endPoint x: 265, endPoint y: 288, distance: 99.3
click at [267, 386] on textarea at bounding box center [323, 392] width 309 height 22
paste textarea "запис 23.09.2025 на 14:00 Сандеро степвей 2021р КА8360ЕК пробіг 90 000км. ТО-90…"
type textarea "запис 23.09.2025 на 14:00 Сандеро степвей 2021р КА8360ЕК пробіг 90 000км. ТО-90…"
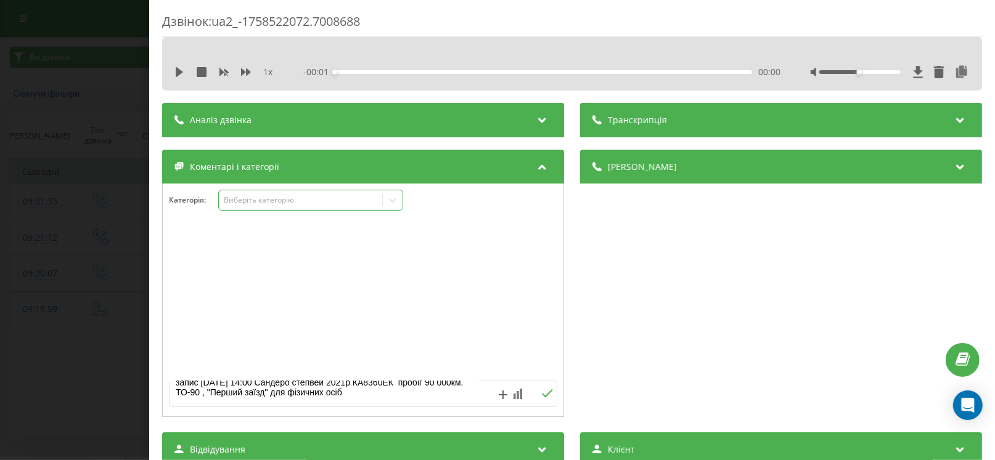
click at [253, 202] on div "Виберіть категорію" at bounding box center [301, 200] width 154 height 10
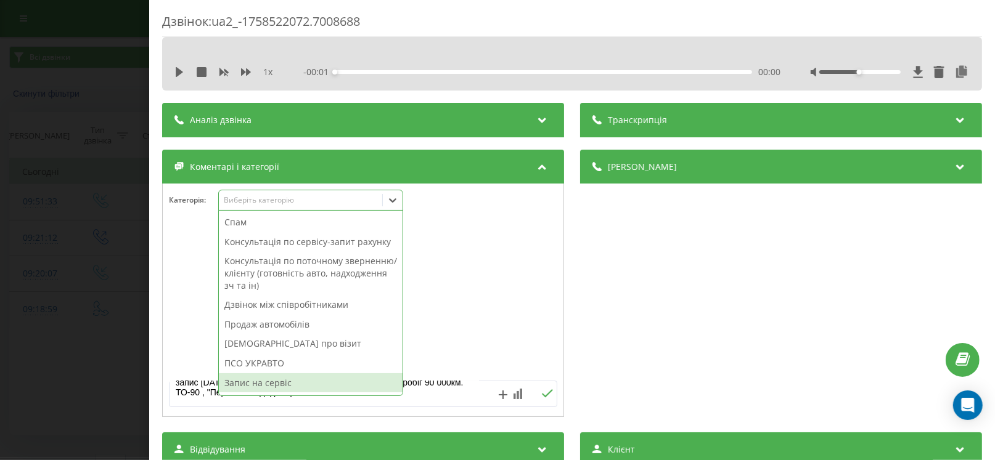
drag, startPoint x: 286, startPoint y: 378, endPoint x: 476, endPoint y: 378, distance: 189.8
click at [290, 378] on div "Запис на сервіс" at bounding box center [311, 383] width 184 height 20
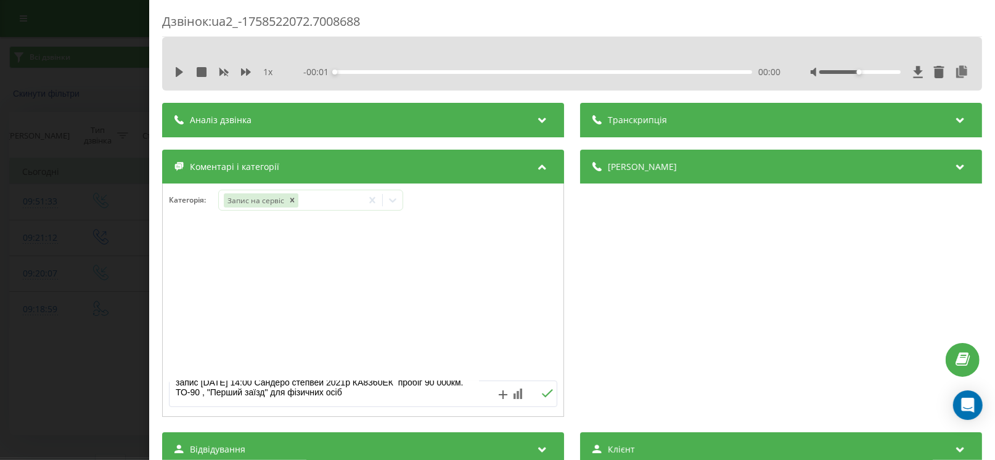
click at [544, 396] on icon at bounding box center [547, 393] width 12 height 9
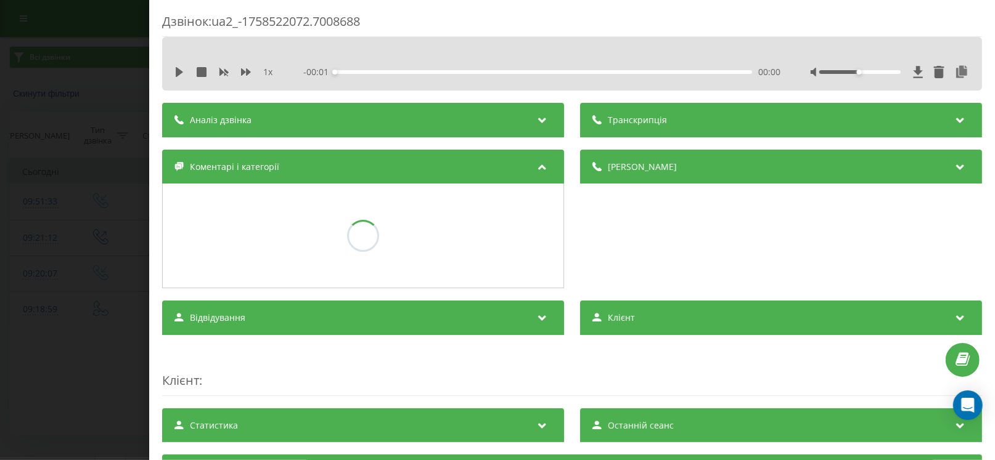
click at [38, 311] on div "Дзвінок : ua2_-1758522072.7008688 1 x - 00:01 00:00 00:00 Транскрипція Для AI-а…" at bounding box center [497, 230] width 995 height 460
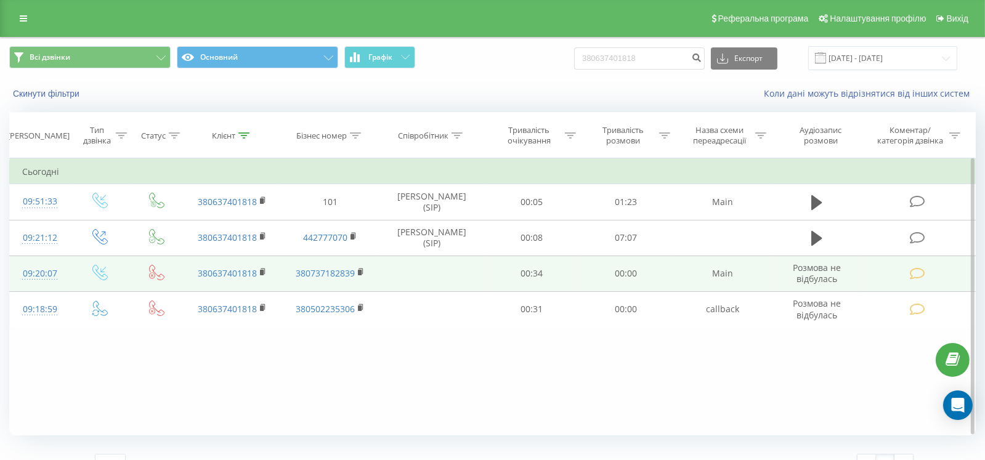
click at [916, 265] on td at bounding box center [918, 274] width 113 height 36
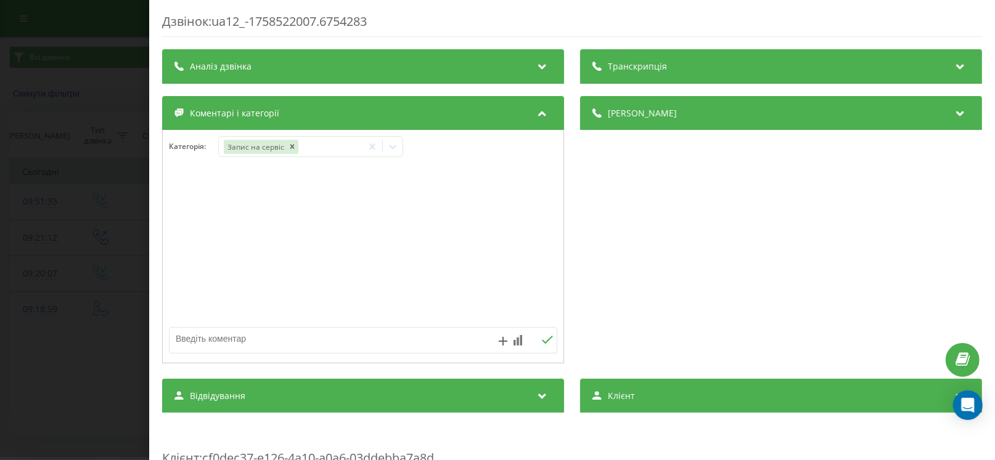
click at [256, 345] on textarea at bounding box center [323, 339] width 309 height 22
paste textarea "запис 23.09.2025 на 14:00 Сандеро степвей 2021р КА8360ЕК пробіг 90 000км. ТО-90…"
type textarea "запис 23.09.2025 на 14:00 Сандеро степвей 2021р КА8360ЕК пробіг 90 000км. ТО-90…"
click at [35, 334] on div "Дзвінок : ua12_-1758522007.6754283 Транскрипція Для AI-аналізу майбутніх дзвінк…" at bounding box center [497, 230] width 995 height 460
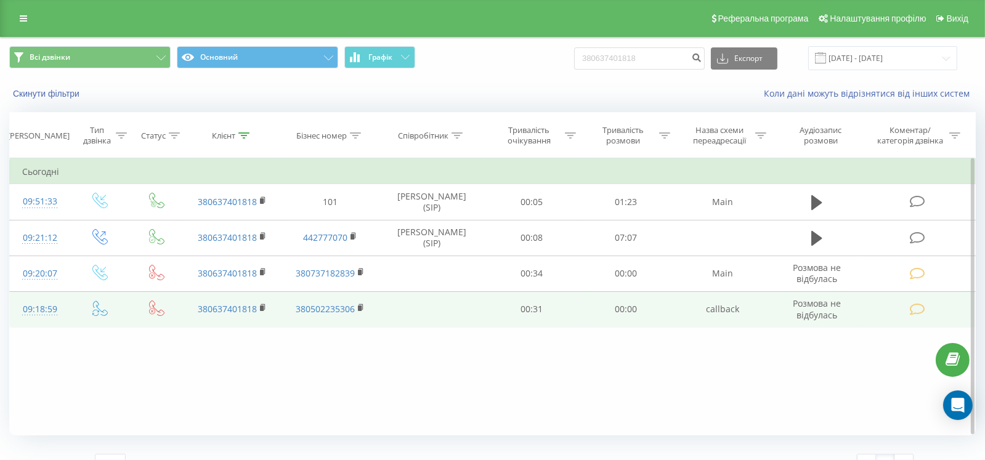
click at [908, 310] on td at bounding box center [918, 309] width 113 height 36
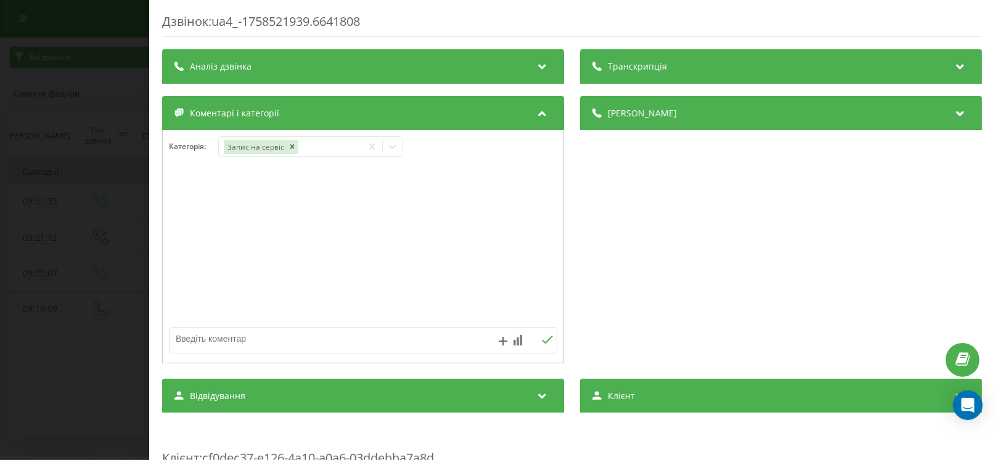
click at [266, 335] on textarea at bounding box center [323, 339] width 309 height 22
paste textarea "запис 23.09.2025 на 14:00 Сандеро степвей 2021р КА8360ЕК пробіг 90 000км. ТО-90…"
type textarea "запис 23.09.2025 на 14:00 Сандеро степвей 2021р КА8360ЕК пробіг 90 000км. ТО-90…"
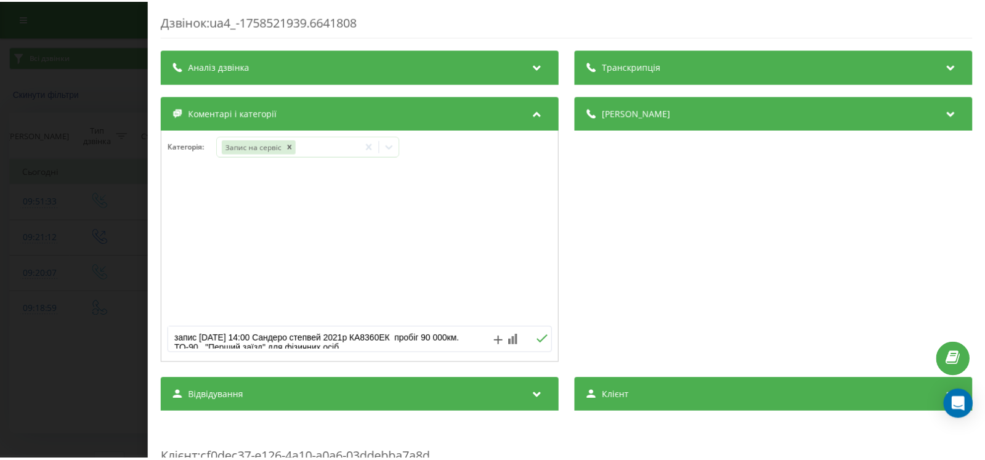
scroll to position [14, 0]
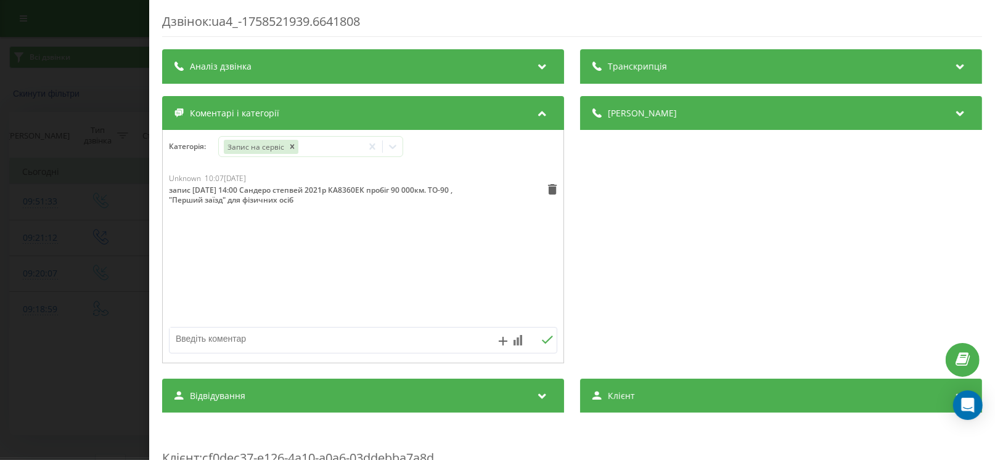
click at [18, 288] on div "Дзвінок : ua4_-1758521939.6641808 Транскрипція Для AI-аналізу майбутніх дзвінкі…" at bounding box center [497, 230] width 995 height 460
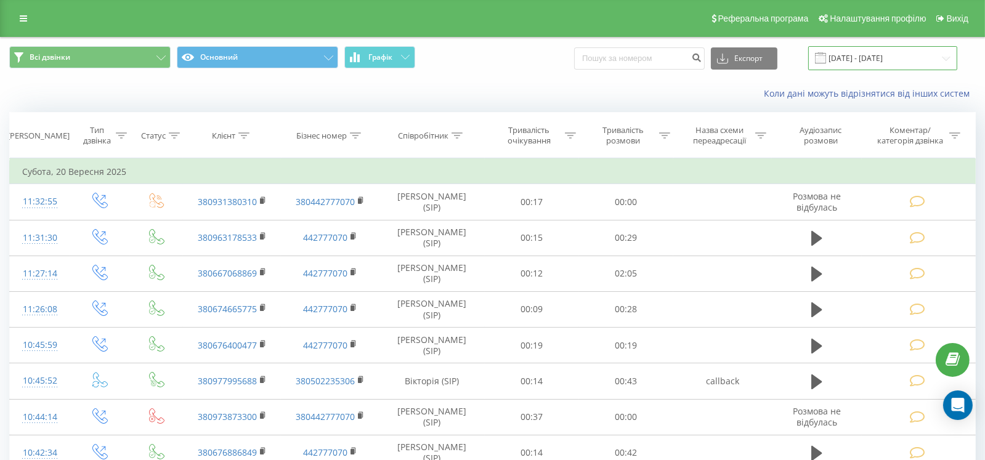
click at [851, 60] on input "16.09.2025 - 22.09.2025" at bounding box center [882, 58] width 149 height 24
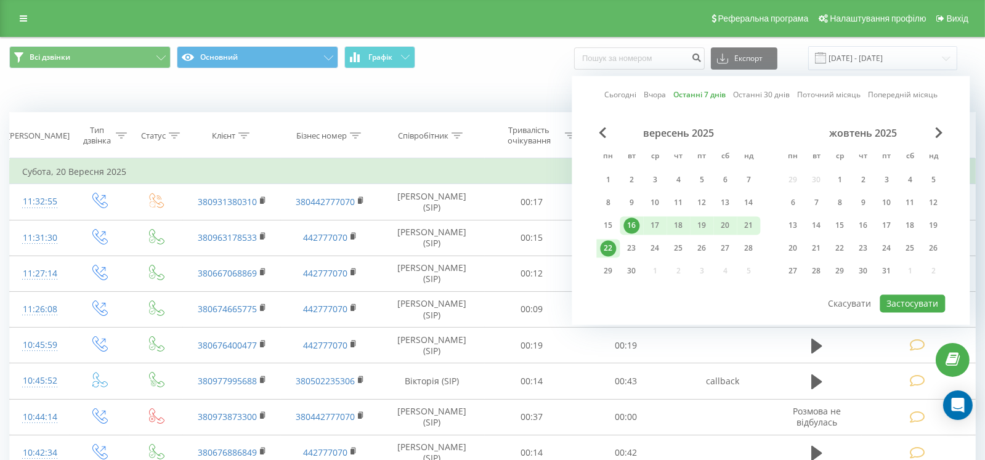
click at [703, 94] on link "Останні 7 днів" at bounding box center [700, 95] width 52 height 12
click at [911, 296] on button "Застосувати" at bounding box center [912, 304] width 65 height 18
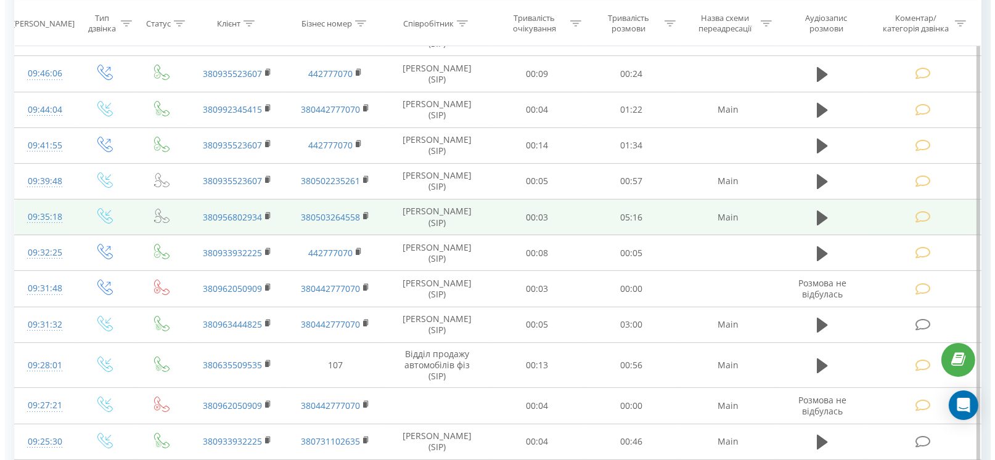
scroll to position [307, 0]
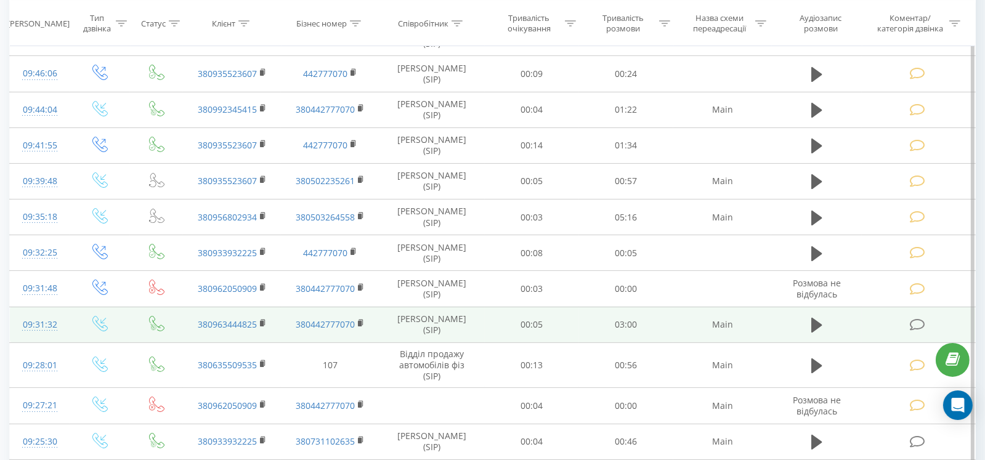
click at [917, 322] on icon at bounding box center [917, 325] width 15 height 13
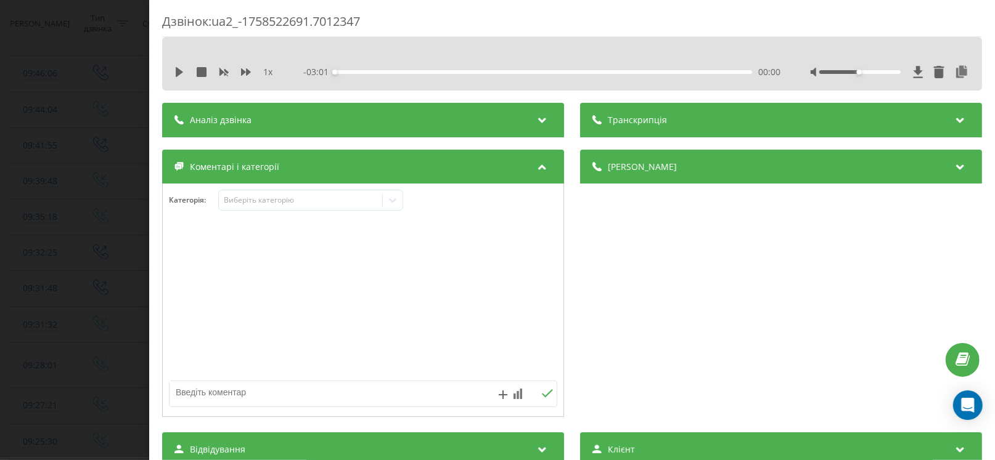
click at [234, 396] on textarea at bounding box center [323, 392] width 309 height 22
paste textarea "Запис 25.09.2025 на 14:00:00 -- Кл –Метлашевський Сергій Іванович № -3809634448…"
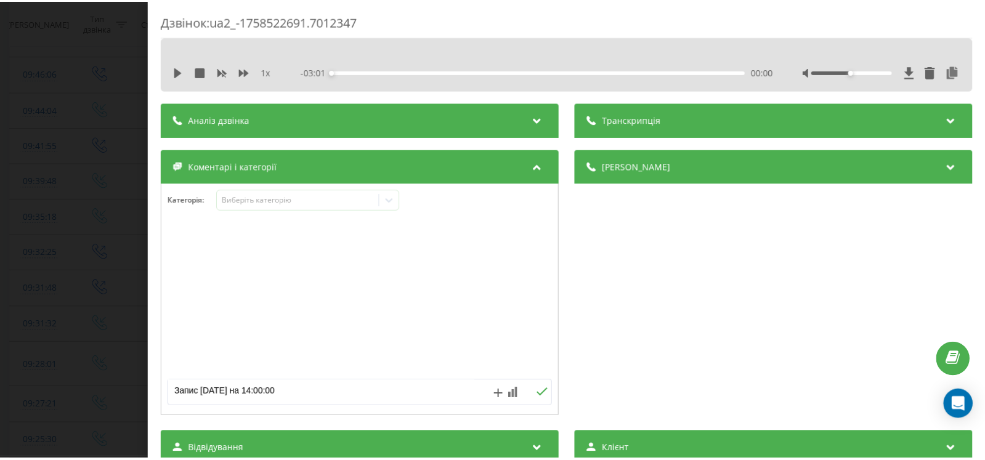
scroll to position [113, 0]
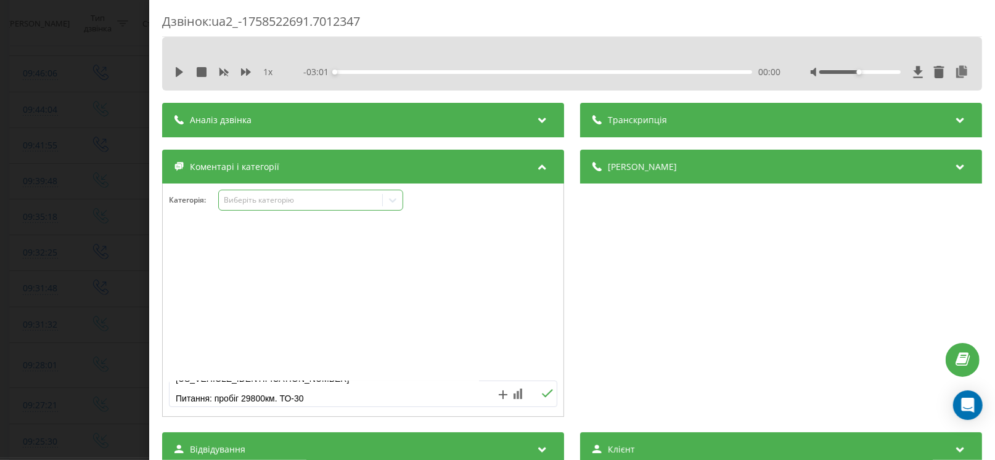
type textarea "Запис 25.09.2025 на 14:00:00 -- Кл –Метлашевський Сергій Іванович № -3809634448…"
click at [238, 203] on div "Виберіть категорію" at bounding box center [301, 200] width 154 height 10
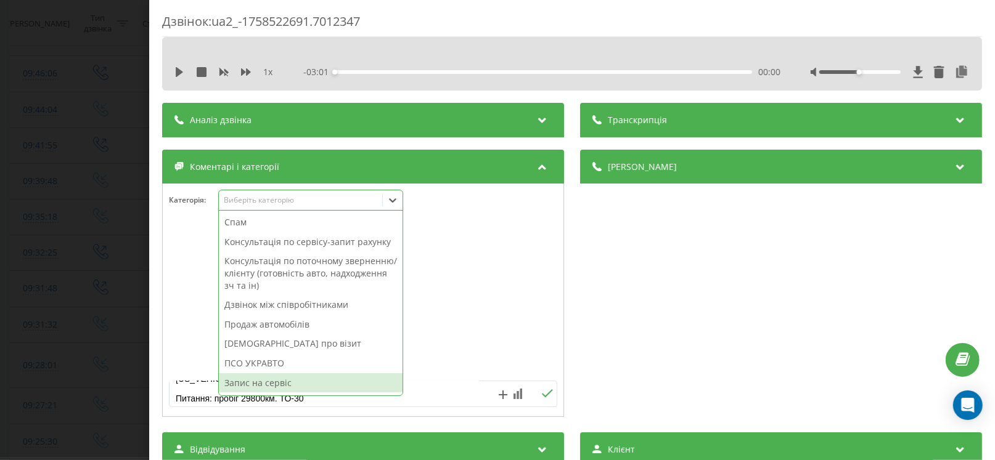
click at [275, 379] on div "Запис на сервіс" at bounding box center [311, 383] width 184 height 20
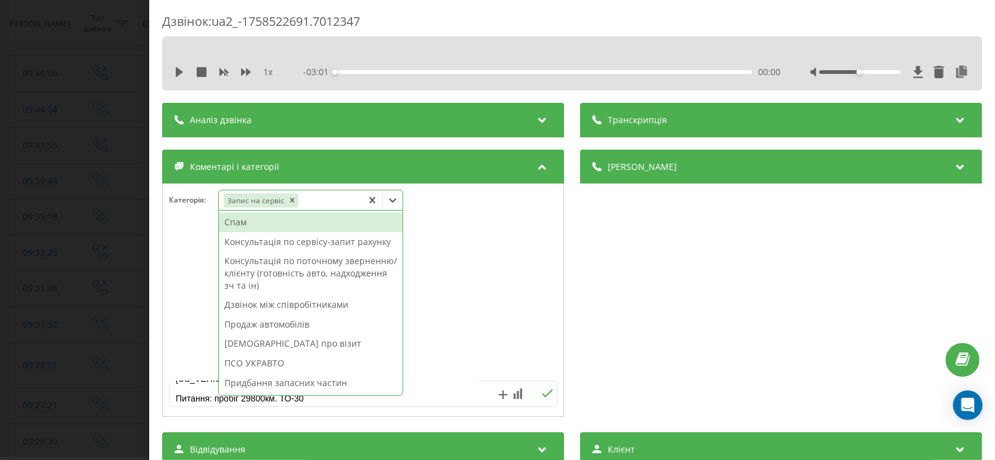
click at [291, 243] on div "Консультація по сервісу-запит рахунку" at bounding box center [311, 242] width 184 height 20
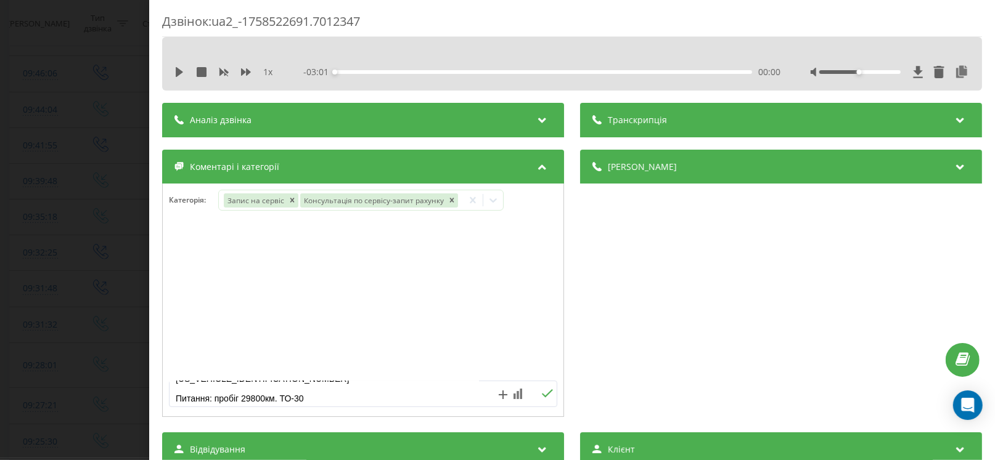
click at [542, 394] on icon at bounding box center [547, 393] width 11 height 8
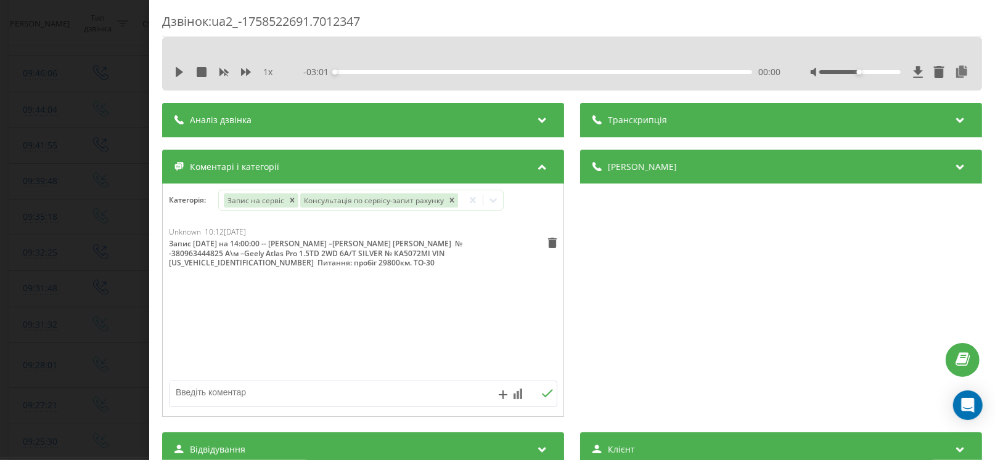
click at [28, 301] on div "Дзвінок : ua2_-1758522691.7012347 1 x - 03:01 00:00 00:00 Транскрипція Для AI-а…" at bounding box center [497, 230] width 995 height 460
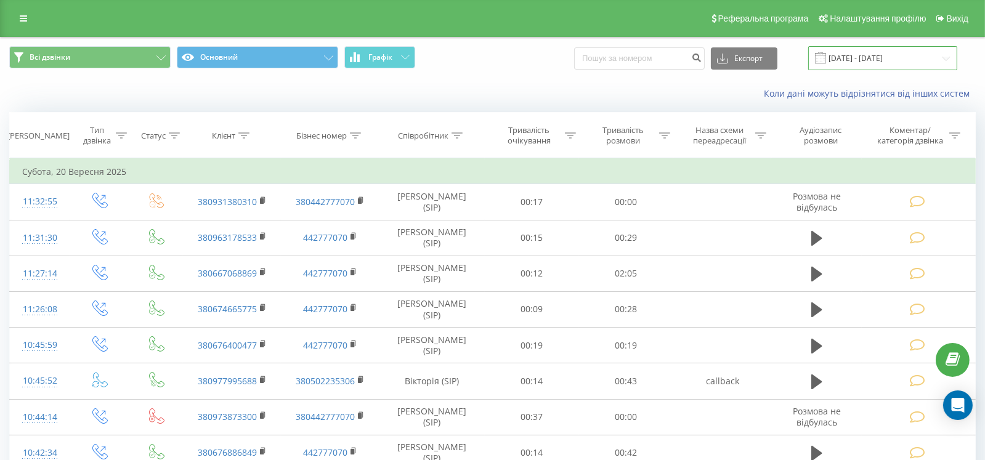
click at [863, 55] on input "[DATE] - [DATE]" at bounding box center [882, 58] width 149 height 24
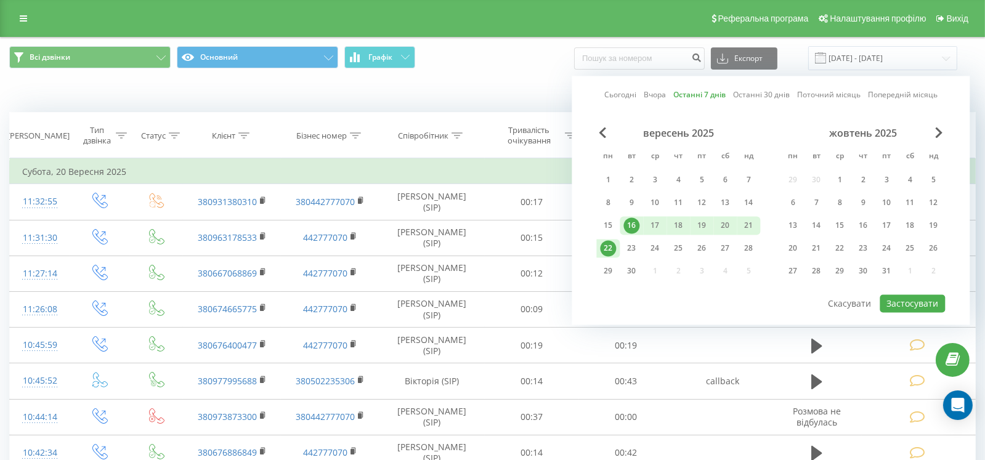
click at [703, 96] on link "Останні 7 днів" at bounding box center [700, 95] width 52 height 12
click at [896, 304] on button "Застосувати" at bounding box center [912, 304] width 65 height 18
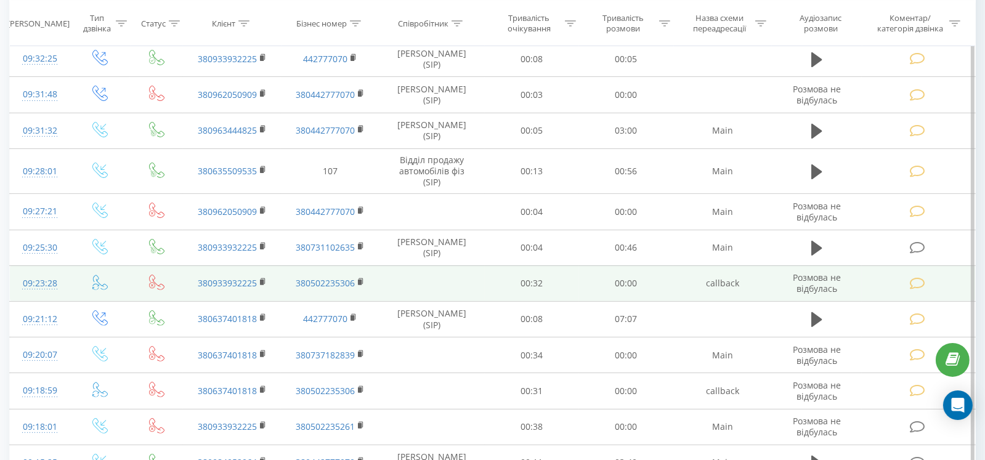
scroll to position [554, 0]
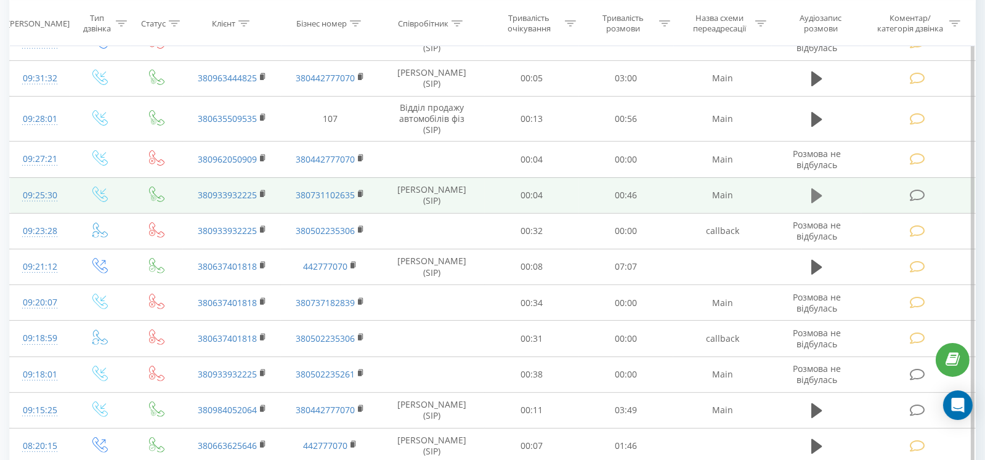
click at [823, 195] on button at bounding box center [817, 196] width 18 height 18
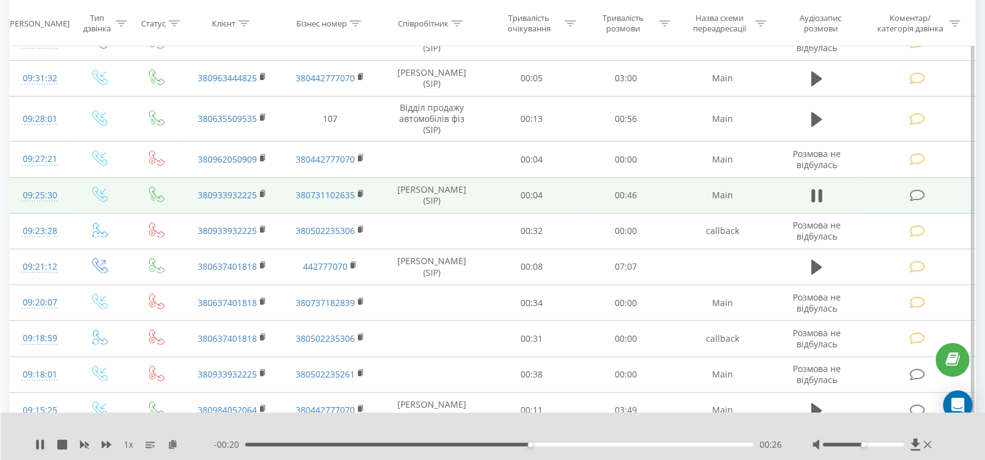
click at [914, 194] on icon at bounding box center [917, 195] width 15 height 13
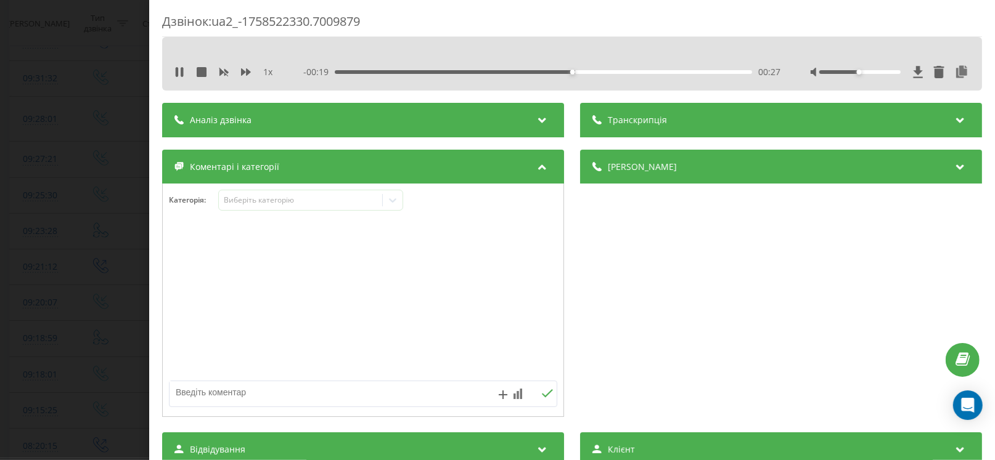
click at [259, 396] on textarea at bounding box center [323, 392] width 309 height 22
type textarea "історія авто пригнаного з [GEOGRAPHIC_DATA]"
click at [273, 190] on div "Виберіть категорію" at bounding box center [310, 200] width 185 height 21
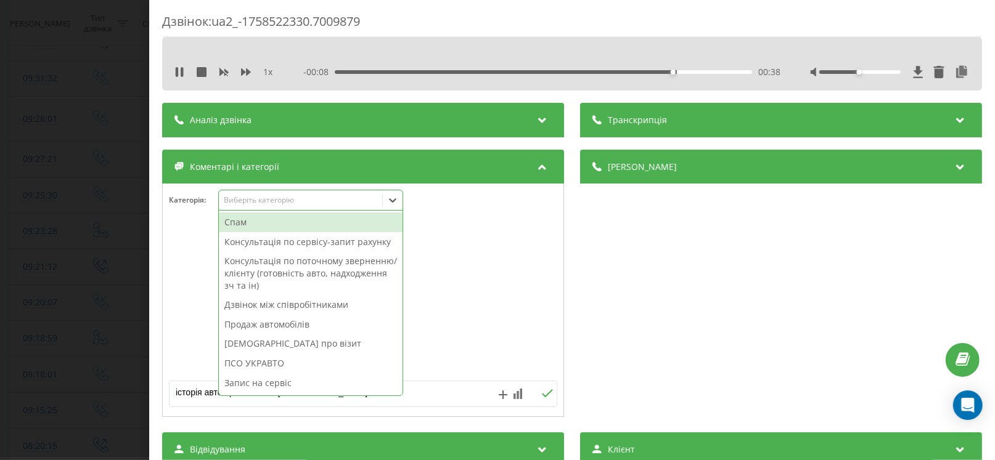
click at [311, 245] on div "Консультація по сервісу-запит рахунку" at bounding box center [311, 242] width 184 height 20
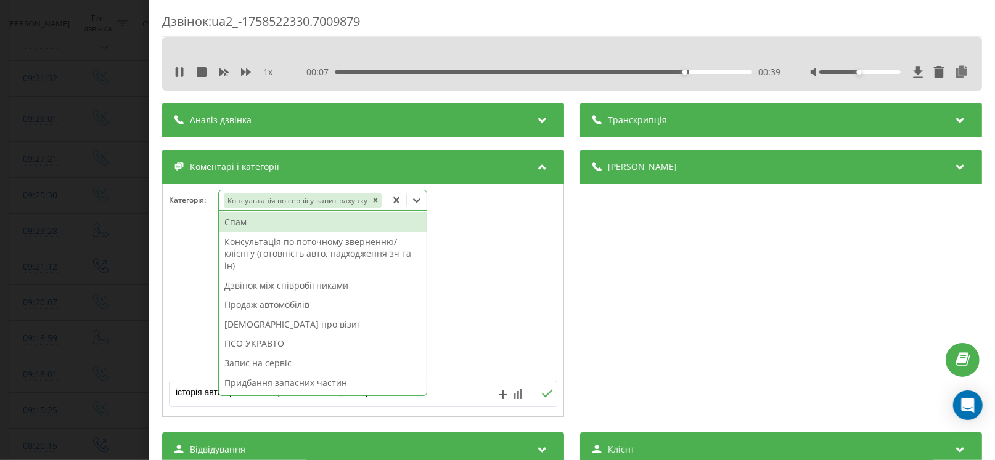
drag, startPoint x: 447, startPoint y: 392, endPoint x: 398, endPoint y: 399, distance: 49.8
click at [447, 393] on textarea "історія авто пригнаного з Європи" at bounding box center [323, 392] width 309 height 22
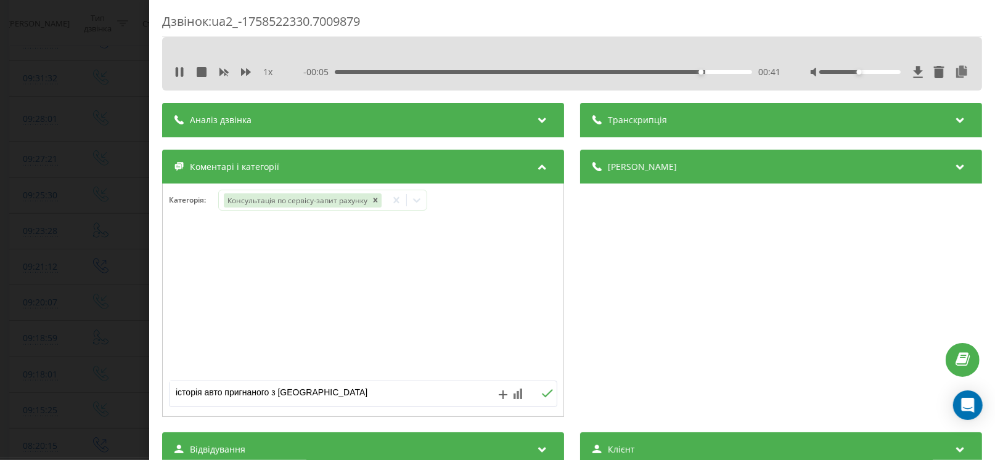
drag, startPoint x: 204, startPoint y: 397, endPoint x: 113, endPoint y: 397, distance: 90.6
click at [114, 397] on div "Дзвінок : ua2_-1758522330.7009879 1 x - 00:05 00:41 00:41 Транскрипція Для AI-а…" at bounding box center [497, 230] width 995 height 460
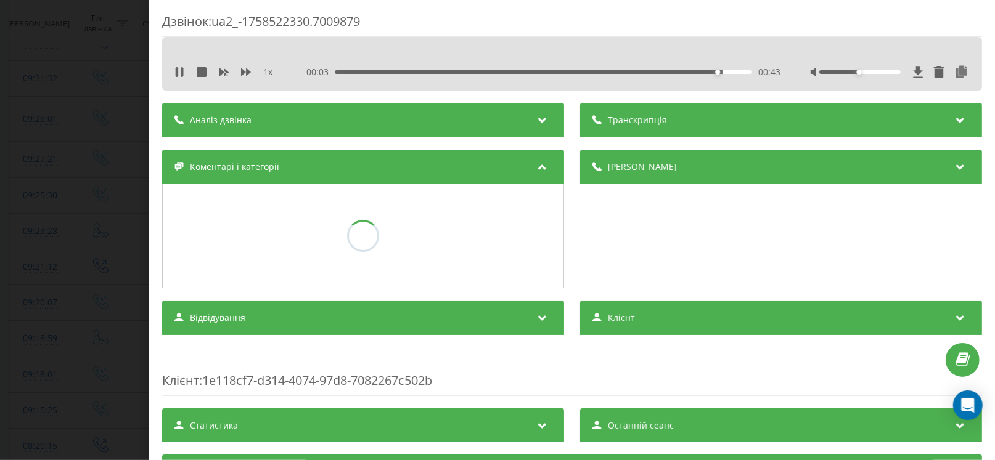
click at [70, 309] on div "Дзвінок : ua2_-1758522330.7009879 1 x - 00:03 00:43 00:43 Транскрипція Для AI-а…" at bounding box center [497, 230] width 995 height 460
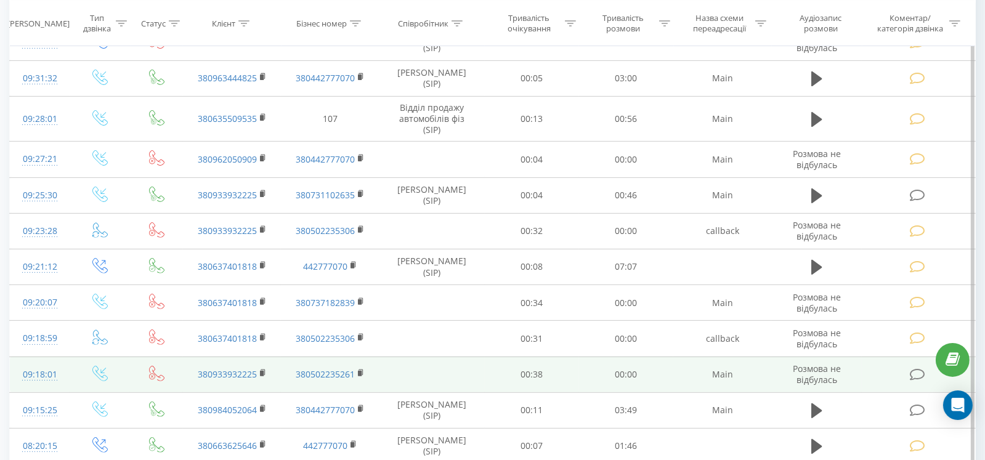
click at [910, 372] on icon at bounding box center [917, 375] width 15 height 13
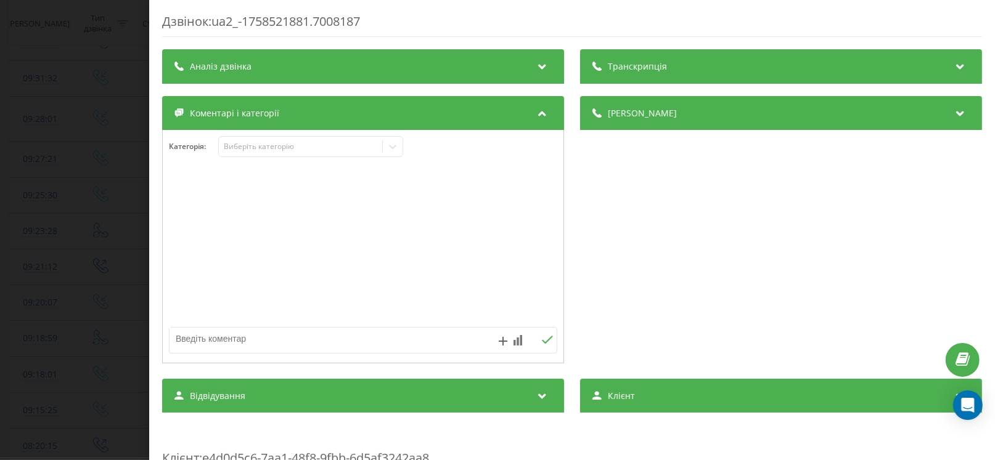
click at [263, 347] on textarea at bounding box center [323, 339] width 309 height 22
paste textarea "історія авто пригнаного з Європи"
type textarea "історія авто пригнаного з Європи"
click at [262, 154] on div "Виберіть категорію" at bounding box center [310, 146] width 185 height 21
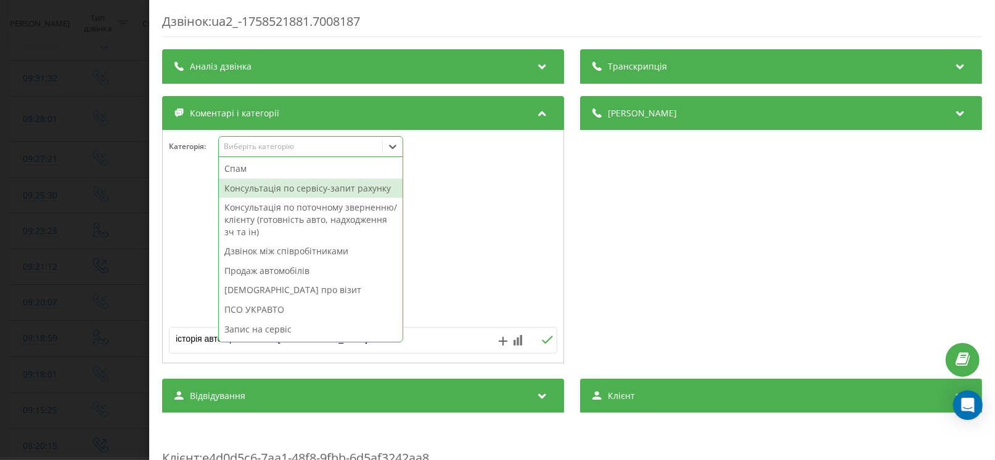
click at [290, 192] on div "Консультація по сервісу-запит рахунку" at bounding box center [311, 189] width 184 height 20
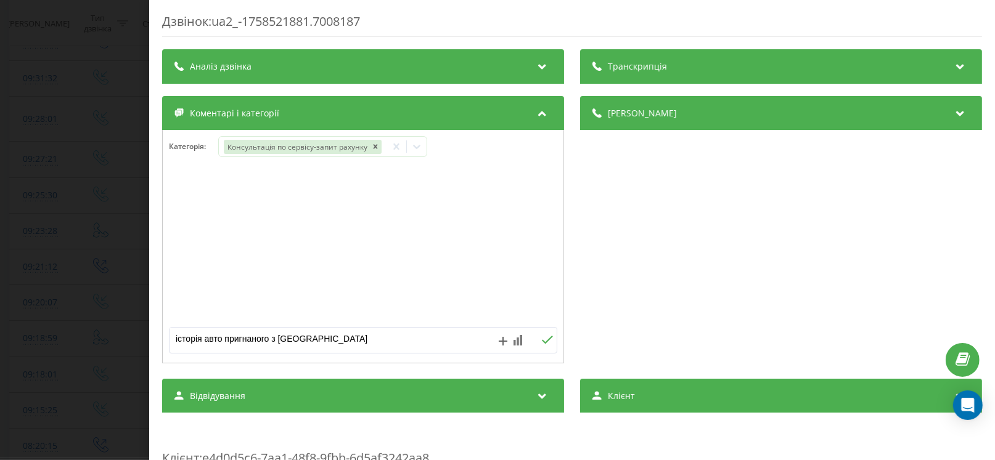
click at [542, 339] on icon at bounding box center [547, 340] width 12 height 9
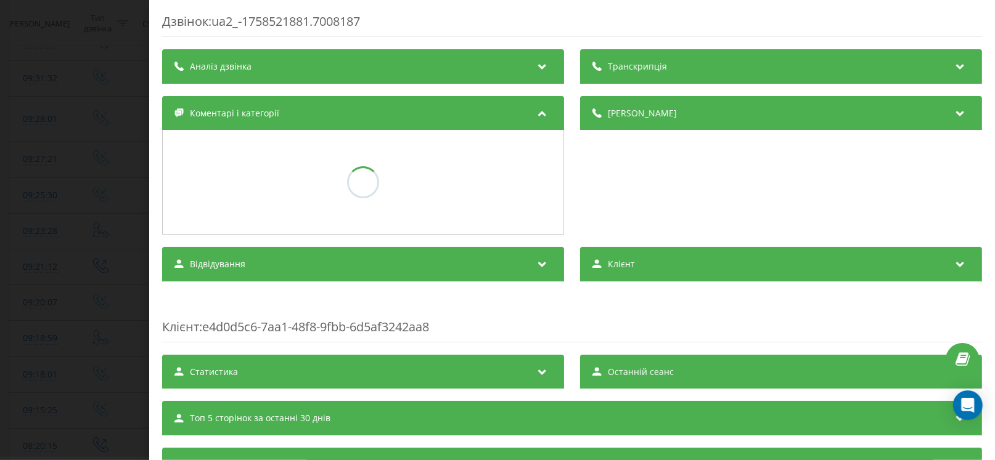
drag, startPoint x: 81, startPoint y: 327, endPoint x: 170, endPoint y: 6, distance: 333.3
click at [81, 324] on div "Дзвінок : ua2_-1758521881.7008187 Транскрипція Для AI-аналізу майбутніх дзвінкі…" at bounding box center [497, 230] width 995 height 460
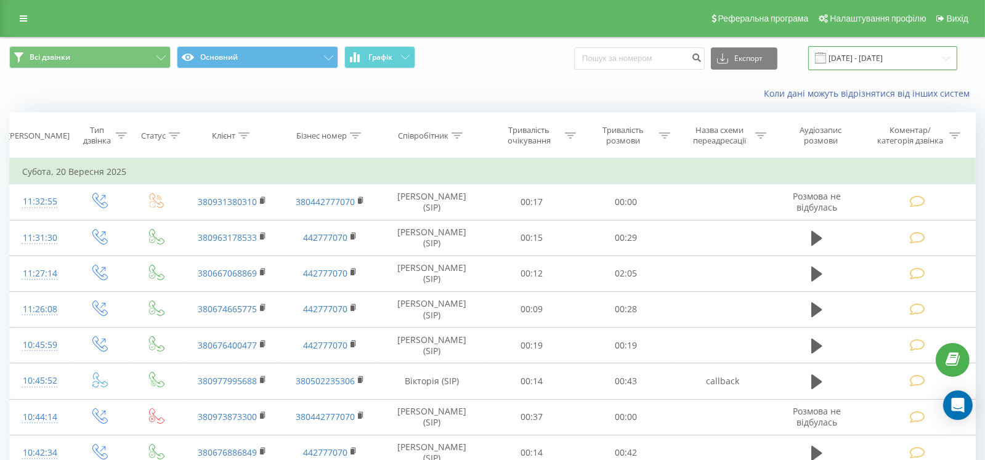
click at [855, 65] on input "[DATE] - [DATE]" at bounding box center [882, 58] width 149 height 24
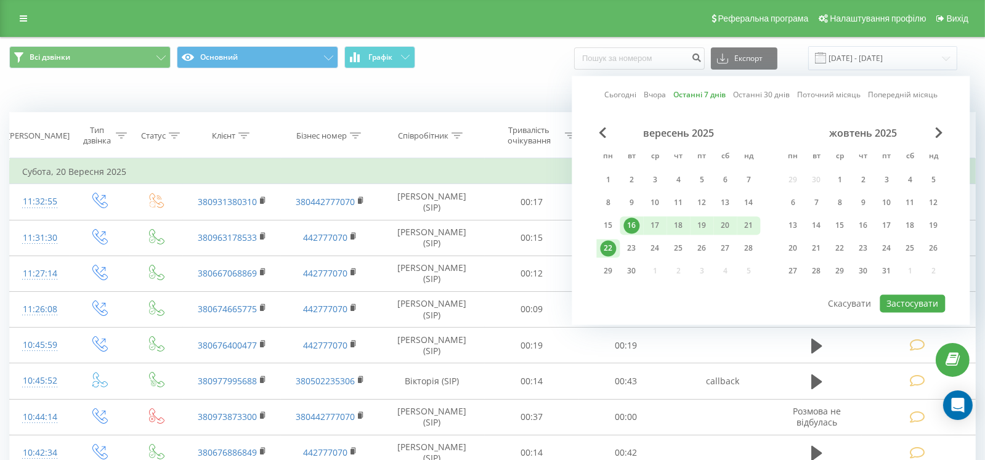
click at [687, 98] on link "Останні 7 днів" at bounding box center [700, 95] width 52 height 12
click at [914, 299] on button "Застосувати" at bounding box center [912, 304] width 65 height 18
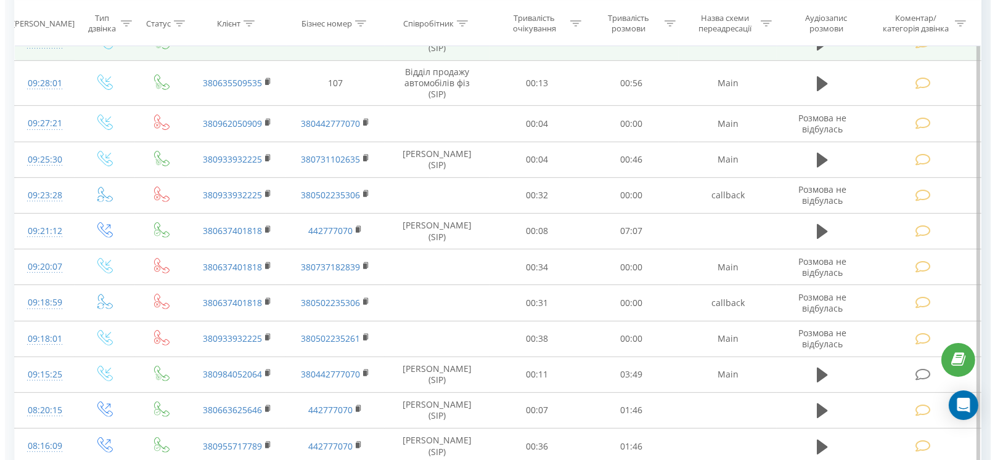
scroll to position [672, 0]
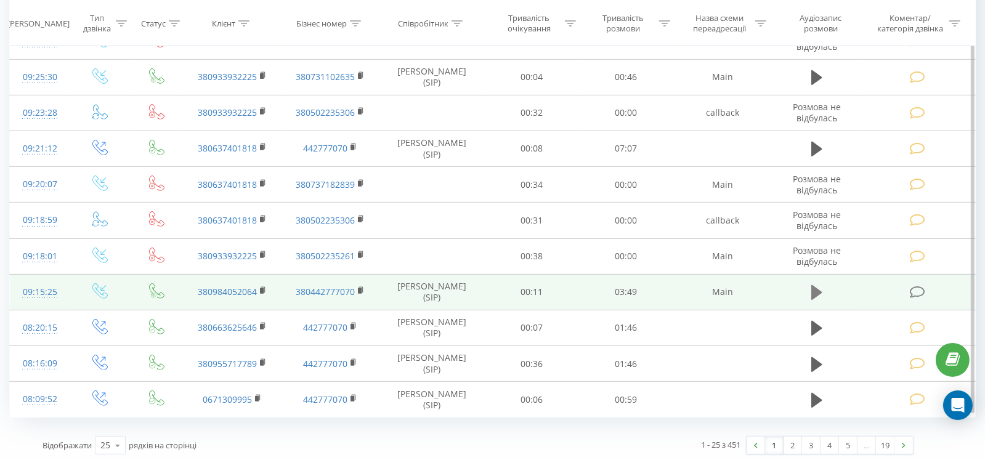
click at [817, 287] on icon at bounding box center [817, 292] width 11 height 15
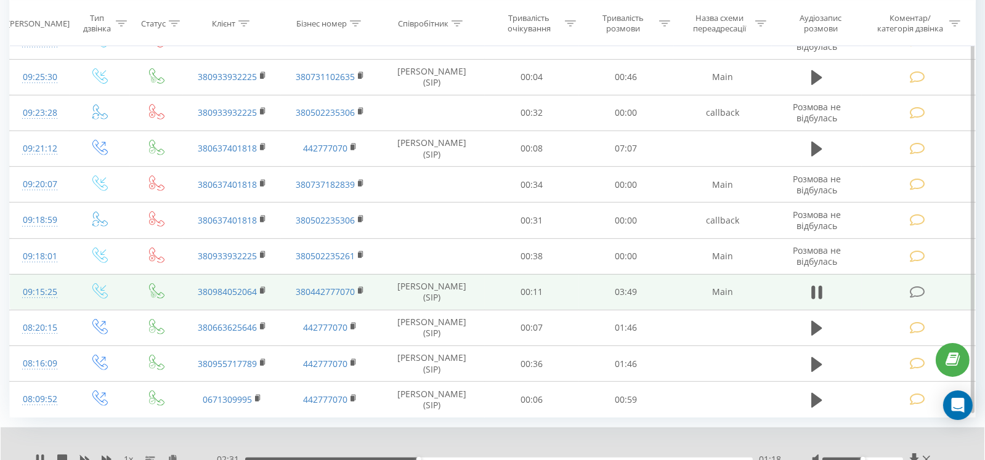
click at [907, 288] on td at bounding box center [918, 292] width 113 height 36
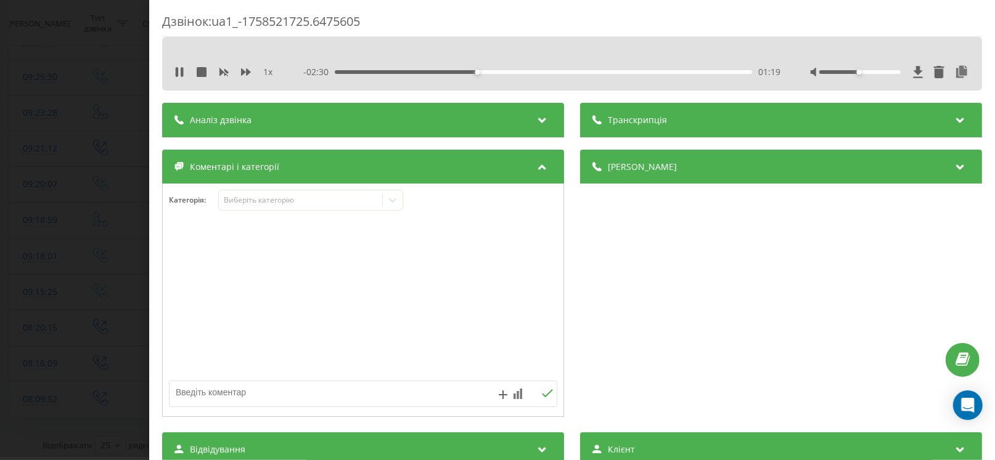
drag, startPoint x: 289, startPoint y: 389, endPoint x: 289, endPoint y: 376, distance: 12.9
click at [289, 376] on div at bounding box center [363, 320] width 401 height 187
paste textarea "24.09.2025"
paste textarea "15:00:00"
paste textarea "JUKE 1.6 CVT ACENTA ярко-синий № KA2990AT VIN SJNFBAF15U8073333"
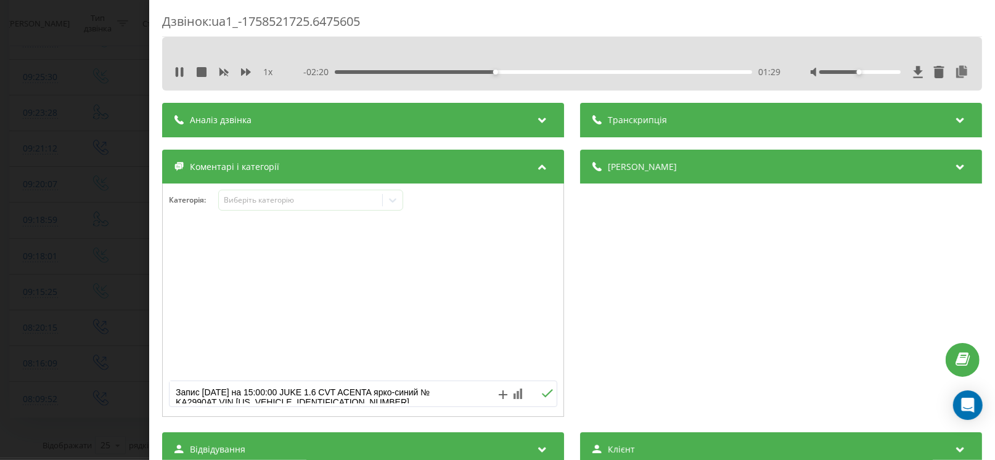
scroll to position [3, 0]
paste textarea "ДХЧ+р\сх+треба послухати, є проблеми у вихлопній системи + комп.діагностика зал…"
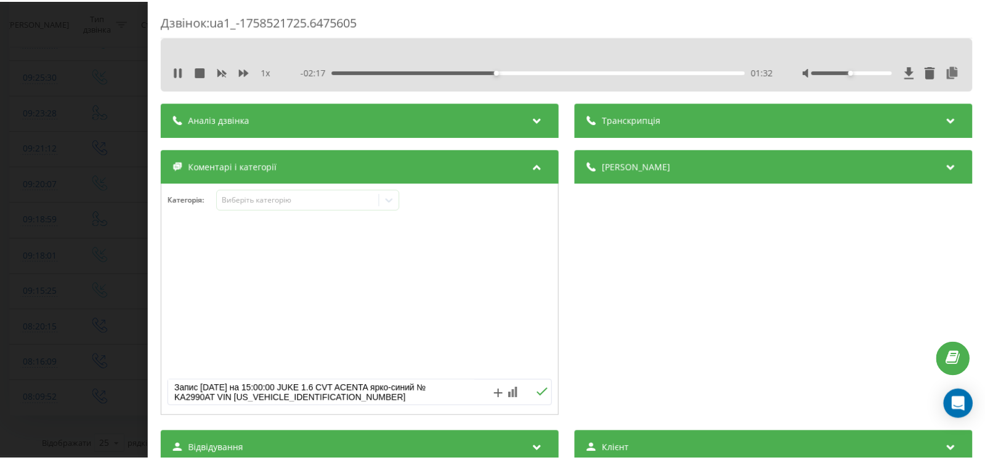
scroll to position [23, 0]
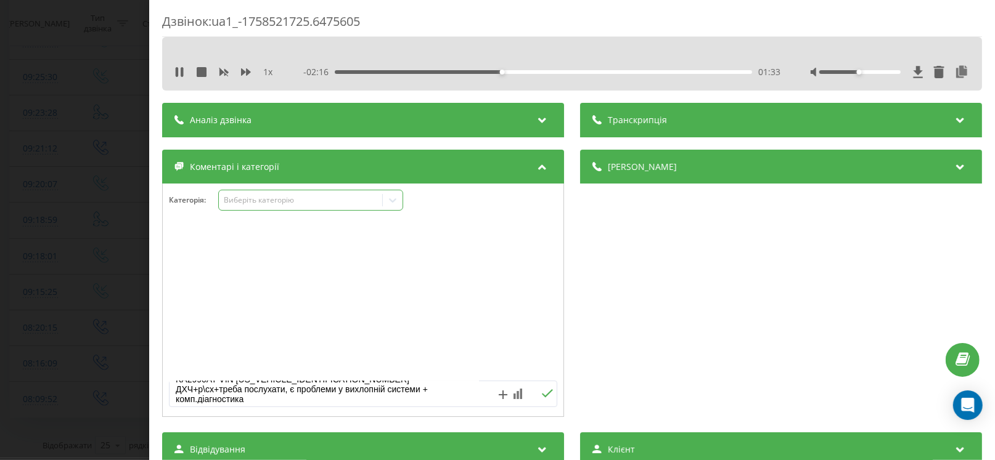
type textarea "Запис 24.09.2025 на 15:00:00 JUKE 1.6 CVT ACENTA ярко-синий № KA2990AT VIN SJNF…"
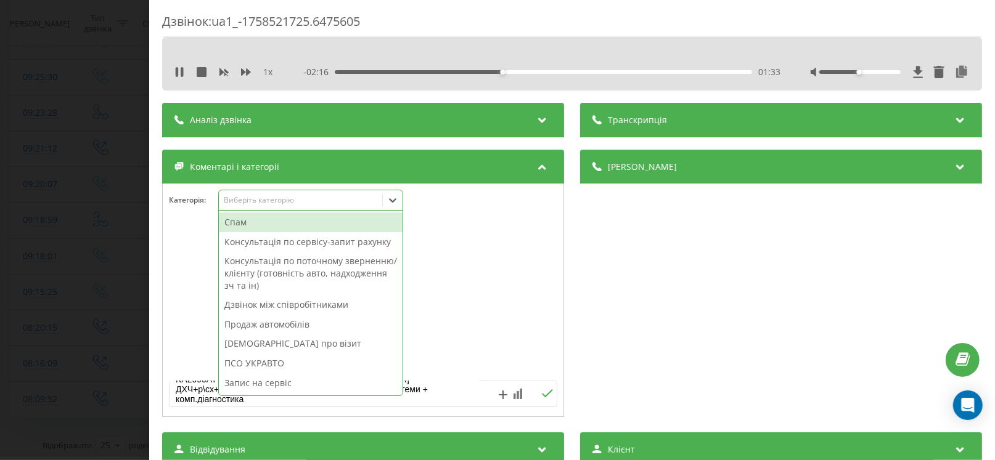
click at [313, 193] on div "Виберіть категорію" at bounding box center [310, 200] width 185 height 21
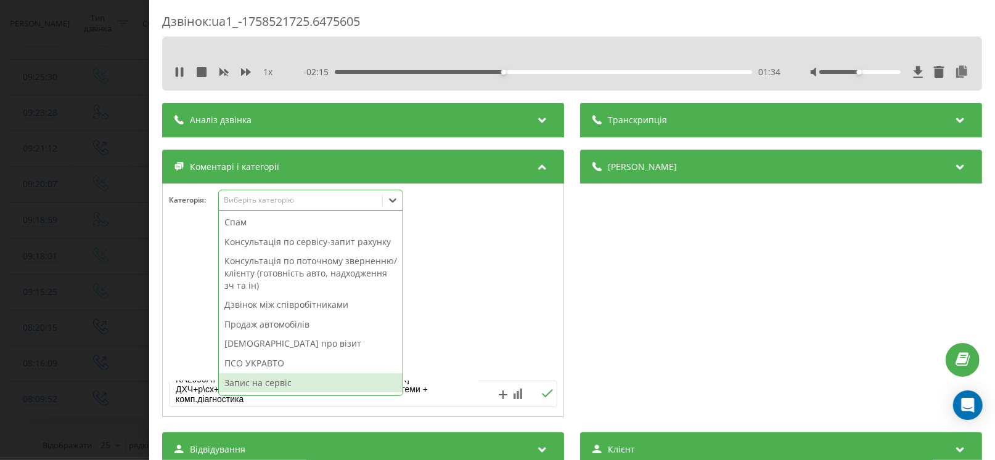
click at [282, 378] on div "Запис на сервіс" at bounding box center [311, 383] width 184 height 20
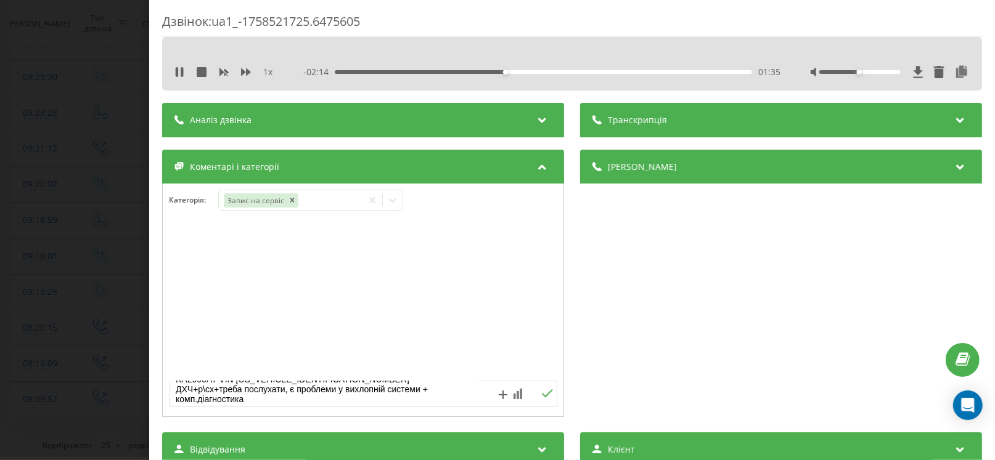
drag, startPoint x: 547, startPoint y: 396, endPoint x: 489, endPoint y: 393, distance: 58.6
click at [548, 396] on icon at bounding box center [547, 393] width 12 height 9
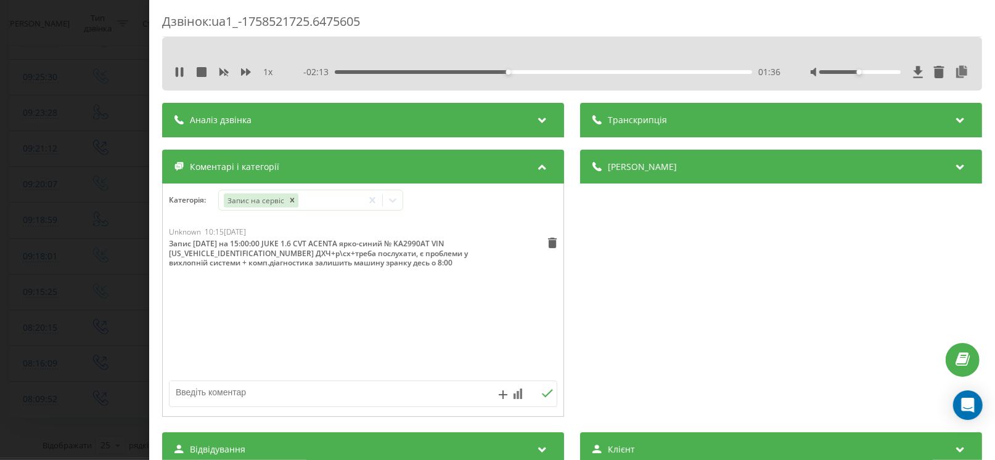
click at [99, 340] on div "Дзвінок : ua1_-1758521725.6475605 1 x - 02:13 01:36 01:36 Транскрипція Для AI-а…" at bounding box center [497, 230] width 995 height 460
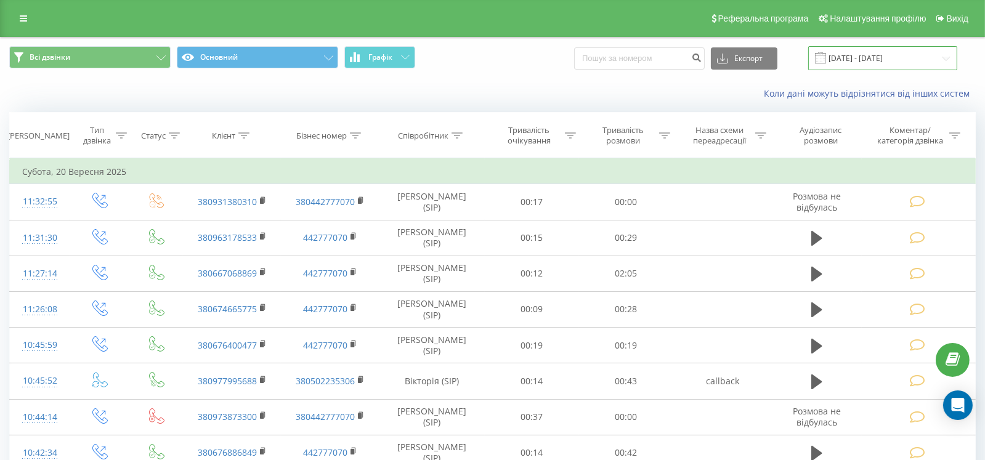
click at [849, 64] on input "[DATE] - [DATE]" at bounding box center [882, 58] width 149 height 24
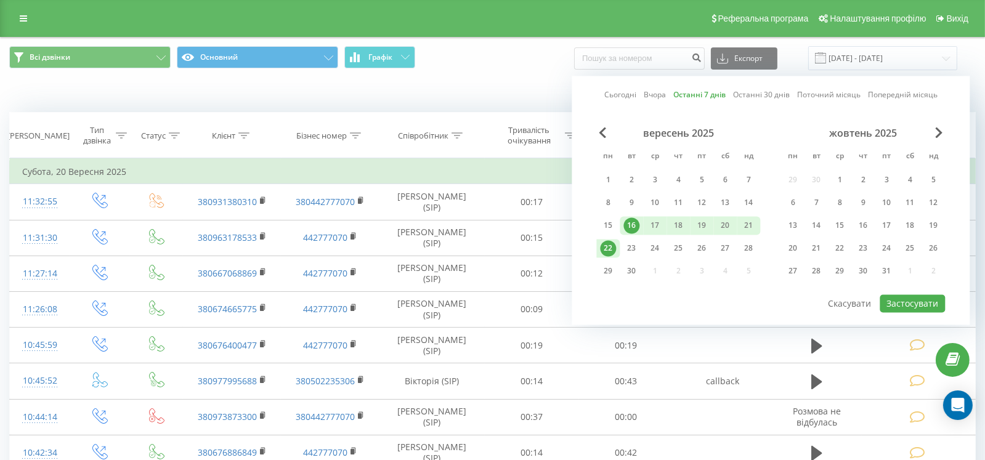
drag, startPoint x: 625, startPoint y: 91, endPoint x: 686, endPoint y: 120, distance: 67.2
click at [626, 91] on link "Сьогодні" at bounding box center [621, 95] width 32 height 12
click at [898, 298] on button "Застосувати" at bounding box center [912, 304] width 65 height 18
type input "[DATE] - [DATE]"
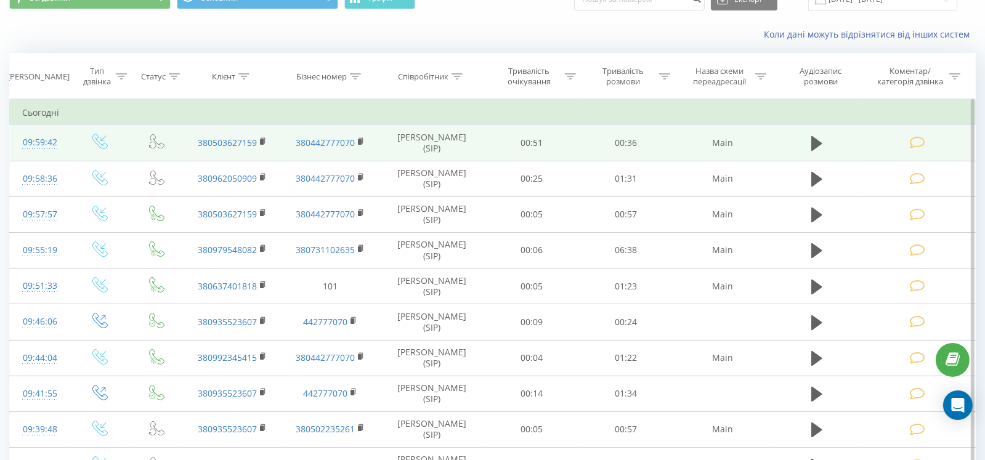
scroll to position [56, 0]
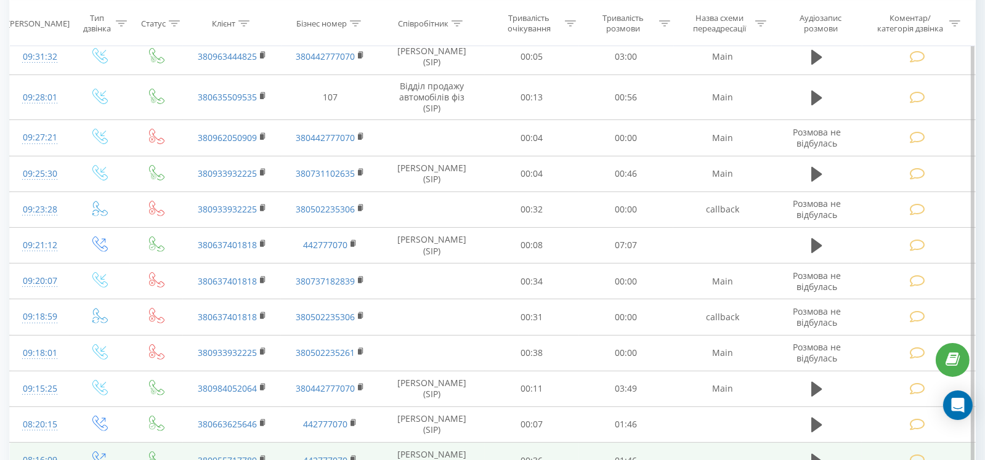
scroll to position [672, 0]
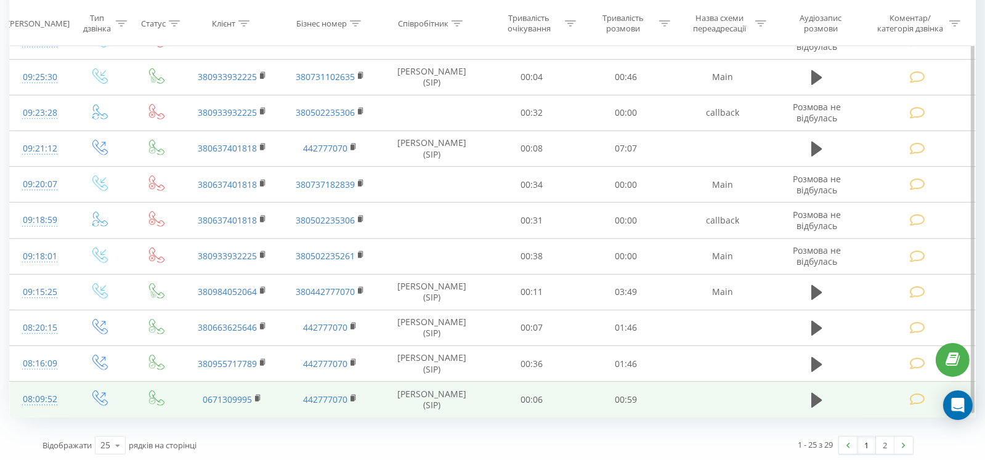
click at [914, 396] on icon at bounding box center [917, 399] width 15 height 13
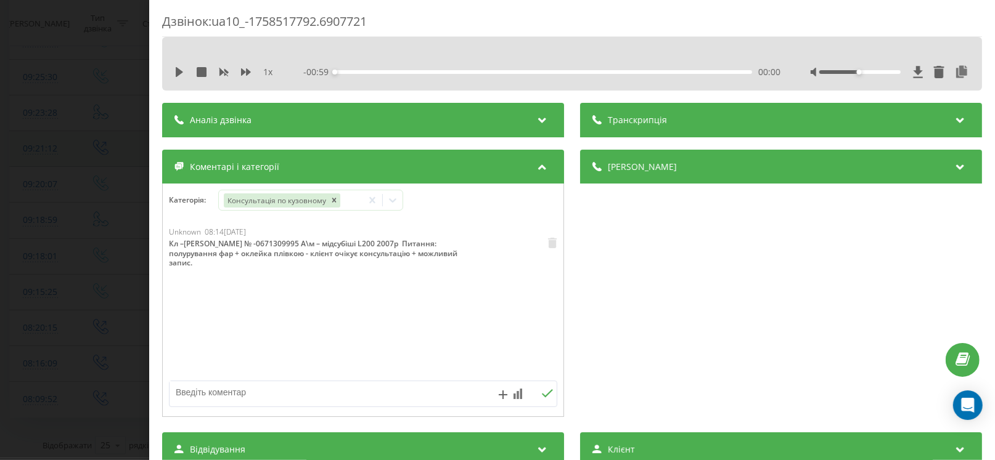
drag, startPoint x: 128, startPoint y: 205, endPoint x: 163, endPoint y: 160, distance: 57.5
click at [127, 206] on div "Дзвінок : ua10_-1758517792.6907721 1 x - 00:59 00:00 00:00 Транскрипція Для AI-…" at bounding box center [497, 230] width 995 height 460
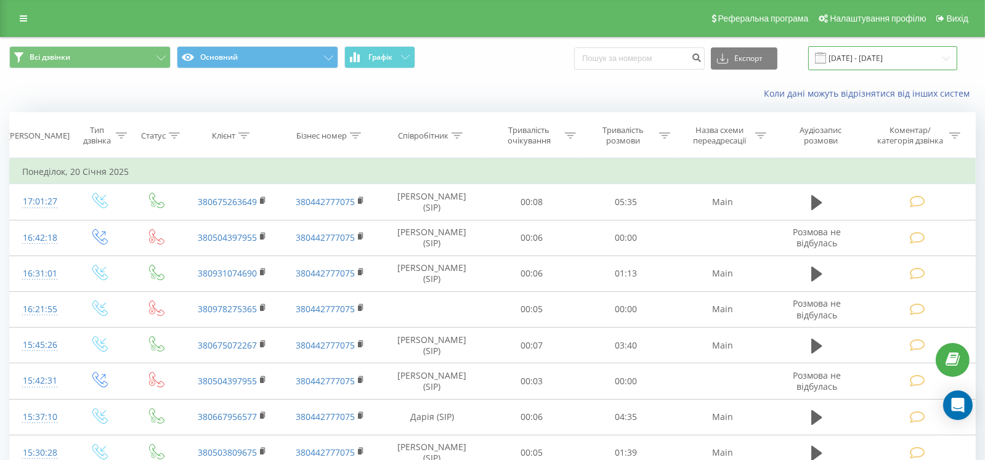
click at [885, 52] on input "[DATE] - [DATE]" at bounding box center [882, 58] width 149 height 24
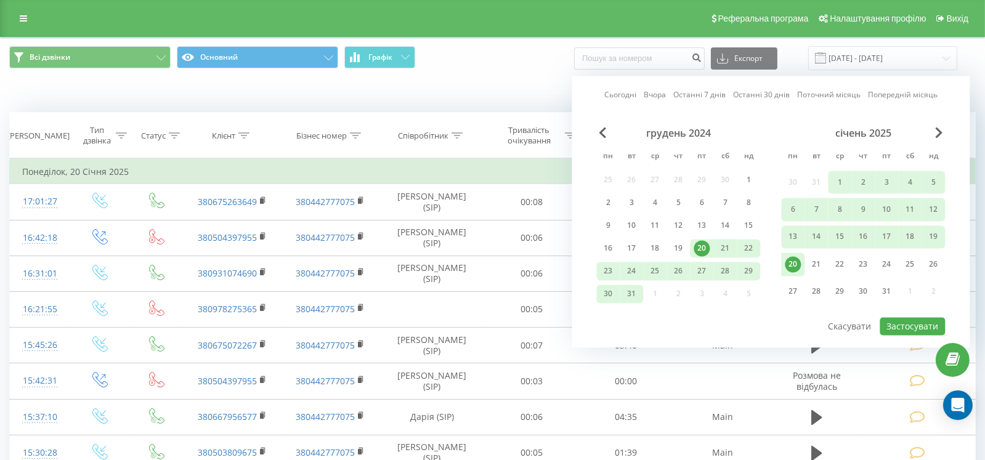
click at [698, 91] on link "Останні 7 днів" at bounding box center [700, 95] width 52 height 12
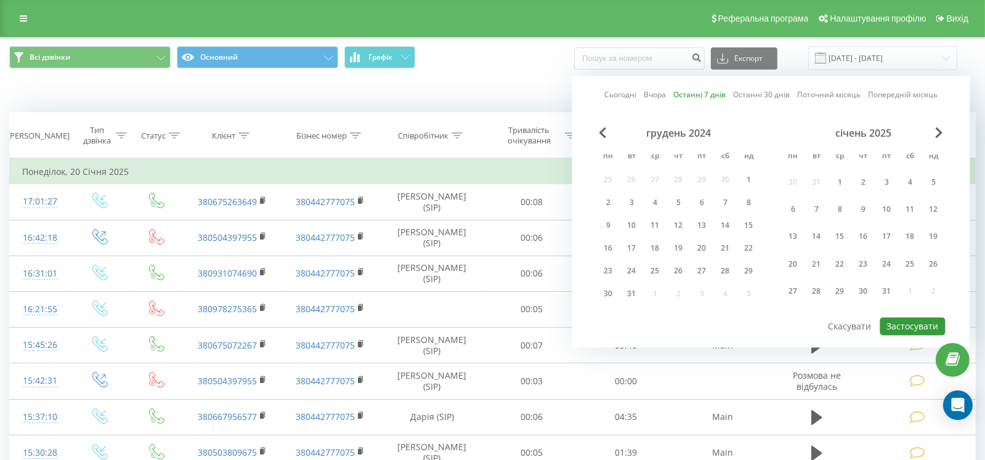
click at [921, 324] on button "Застосувати" at bounding box center [912, 326] width 65 height 18
type input "[DATE] - [DATE]"
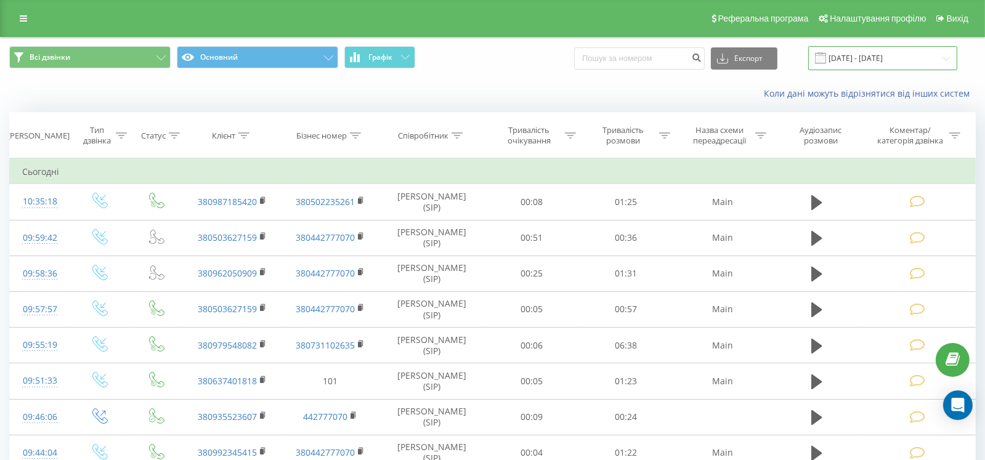
click at [876, 63] on input "[DATE] - [DATE]" at bounding box center [882, 58] width 149 height 24
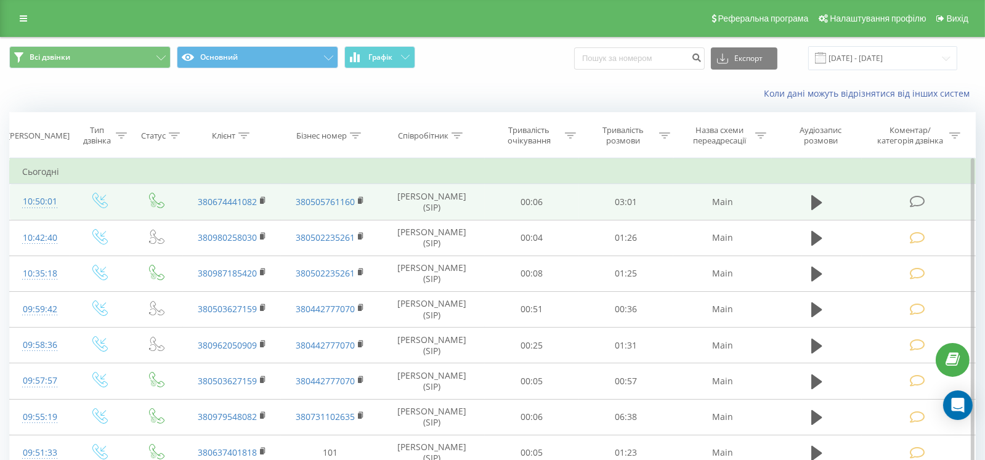
click at [918, 199] on icon at bounding box center [917, 201] width 15 height 13
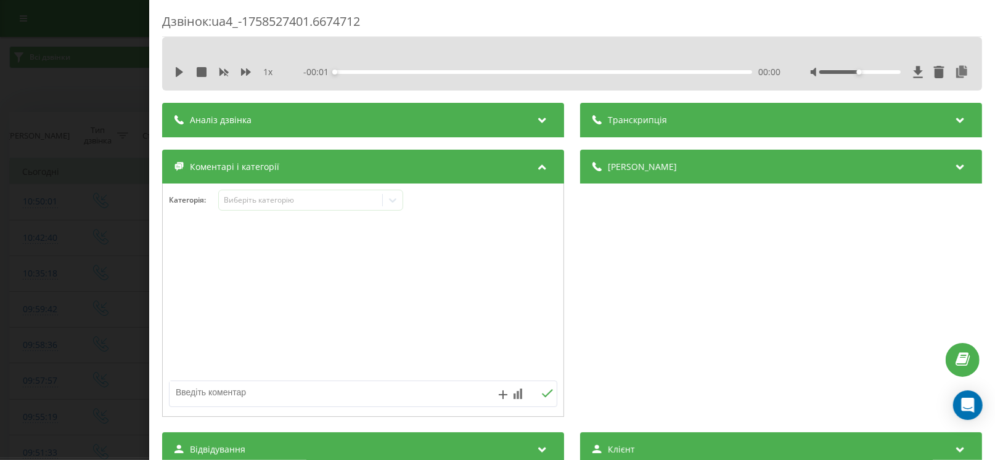
click at [245, 399] on textarea at bounding box center [323, 392] width 309 height 22
paste textarea "На [DATE] на 8:00 Aveo 1.5 № АА7392АХ VIN [VEHICLE_IDENTIFICATION_NUMBER] Пробі…"
click at [178, 391] on textarea "На [DATE] на 8:00 Aveo 1.5 № АА7392АХ VIN [VEHICLE_IDENTIFICATION_NUMBER] Пробі…" at bounding box center [323, 392] width 309 height 22
click at [188, 389] on textarea "запс На [DATE] на 8:00 Aveo 1.5 № АА7392АХ VIN [VEHICLE_IDENTIFICATION_NUMBER] …" at bounding box center [323, 392] width 309 height 22
type textarea "запис На [DATE] на 8:00 Aveo 1.5 № АА7392АХ VIN [VEHICLE_IDENTIFICATION_NUMBER]…"
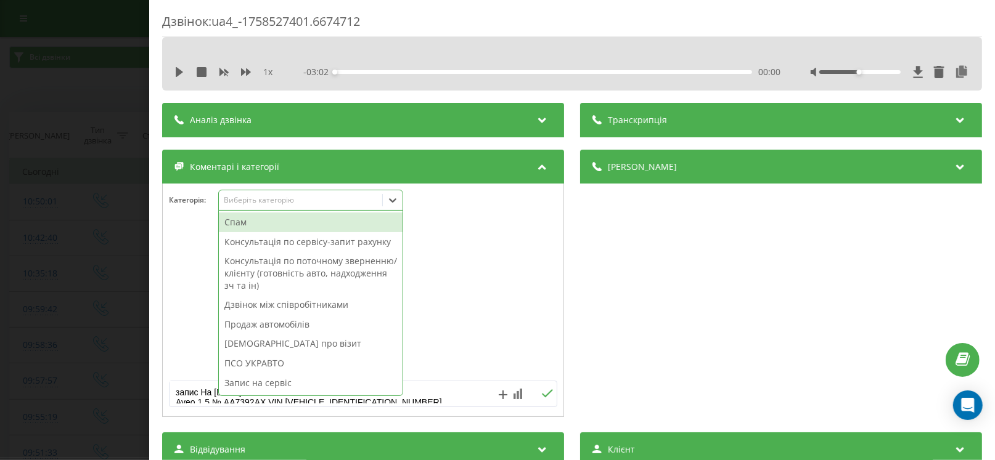
drag, startPoint x: 250, startPoint y: 201, endPoint x: 253, endPoint y: 215, distance: 14.5
click at [250, 202] on div "Виберіть категорію" at bounding box center [301, 200] width 154 height 10
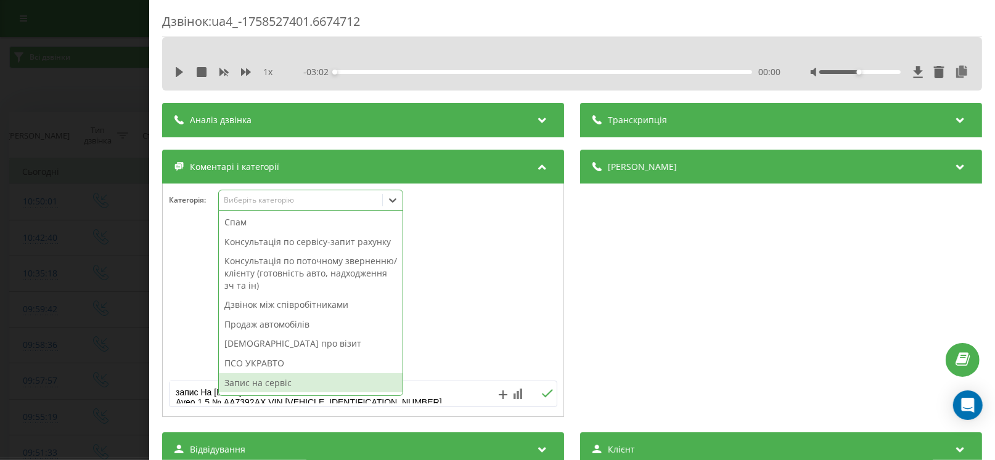
click at [283, 380] on div "Запис на сервіс" at bounding box center [311, 383] width 184 height 20
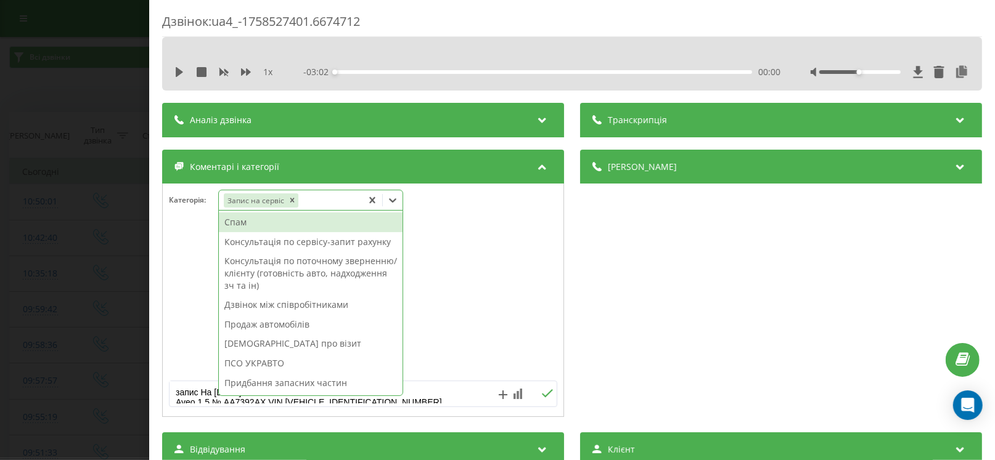
click at [541, 391] on icon at bounding box center [547, 393] width 12 height 9
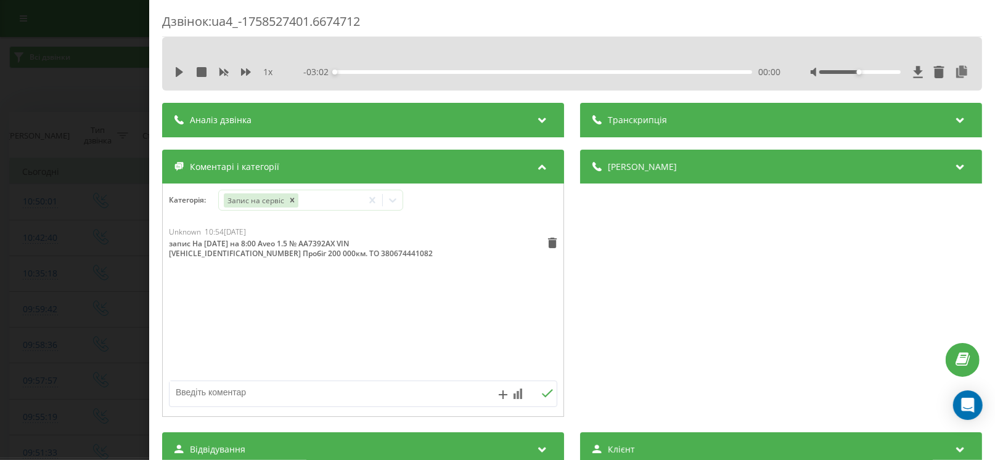
click at [65, 330] on div "Дзвінок : ua4_-1758527401.6674712 1 x - 03:02 00:00 00:00 Транскрипція Для AI-а…" at bounding box center [497, 230] width 995 height 460
